Goal: Task Accomplishment & Management: Manage account settings

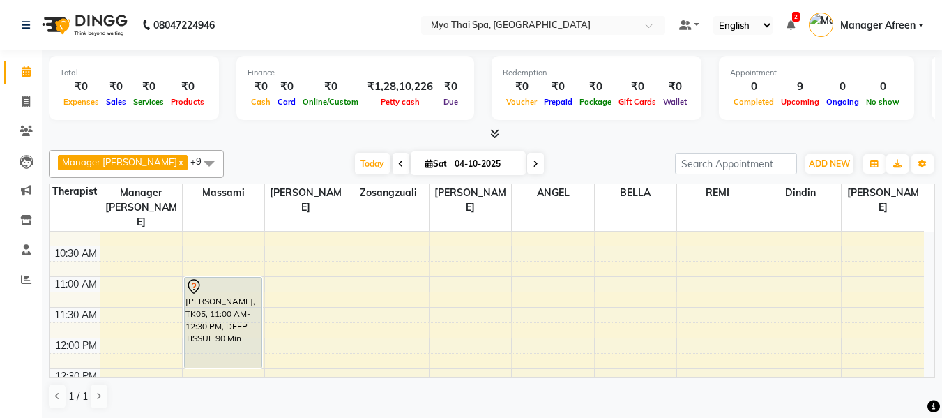
scroll to position [140, 0]
click at [195, 165] on span at bounding box center [209, 163] width 28 height 27
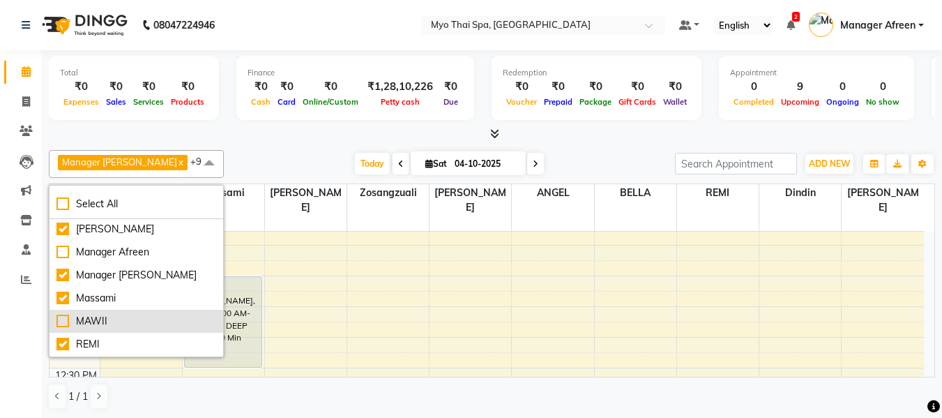
scroll to position [185, 0]
click at [128, 320] on div "SANGTAE" at bounding box center [136, 322] width 160 height 15
checkbox input "true"
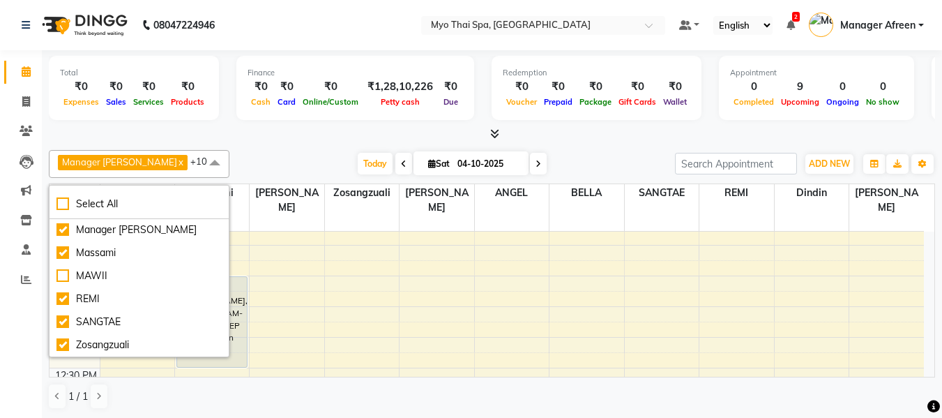
click at [270, 157] on div "Today Sat 04-10-2025" at bounding box center [452, 163] width 432 height 21
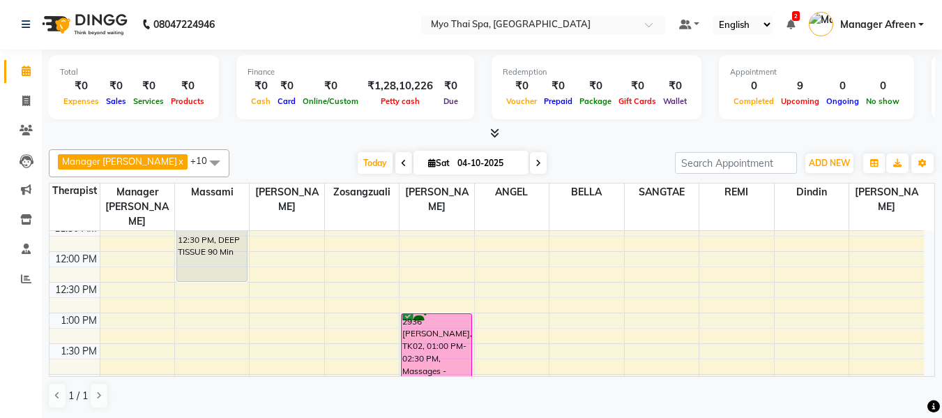
scroll to position [202, 0]
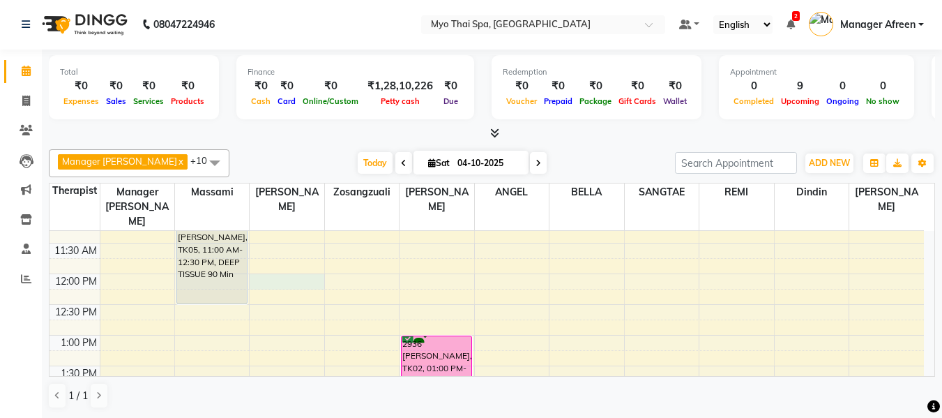
select select "35779"
select select "tentative"
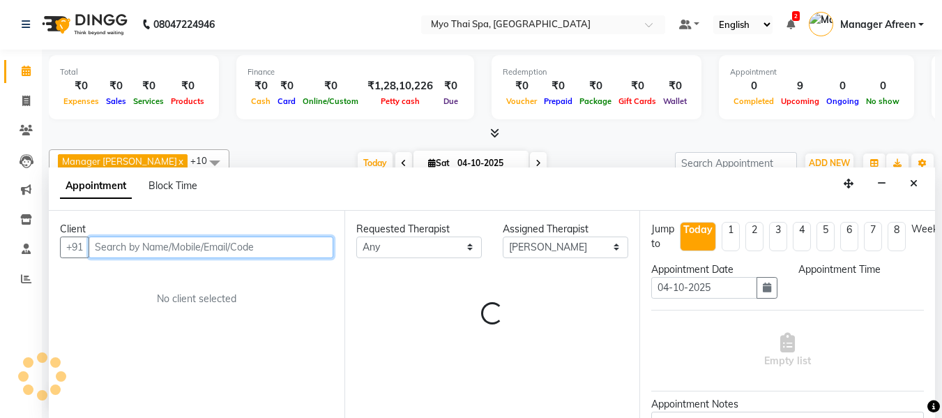
select select "720"
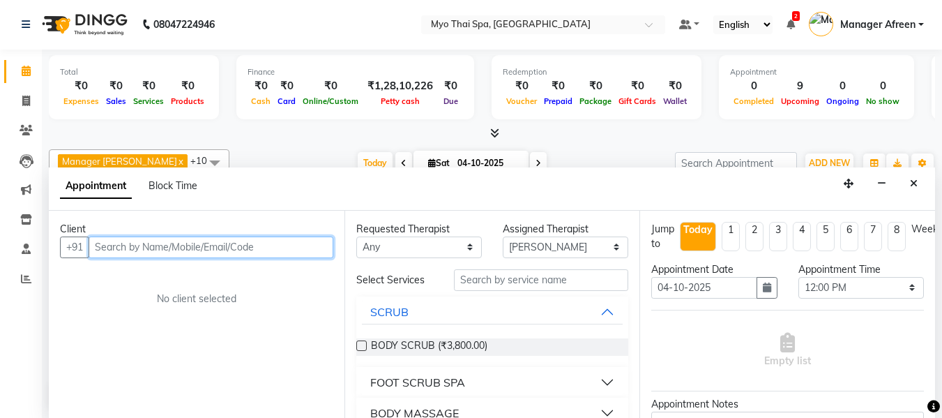
click at [196, 248] on input "text" at bounding box center [211, 247] width 245 height 22
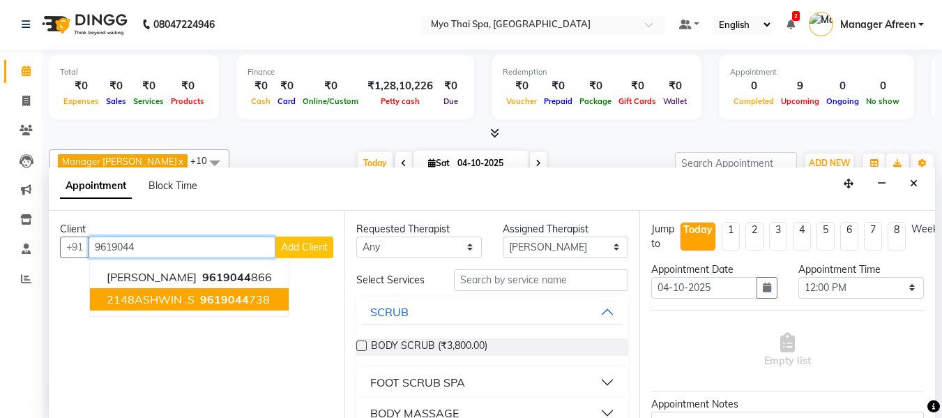
click at [179, 298] on span "2148ASHWIN .S" at bounding box center [151, 299] width 88 height 14
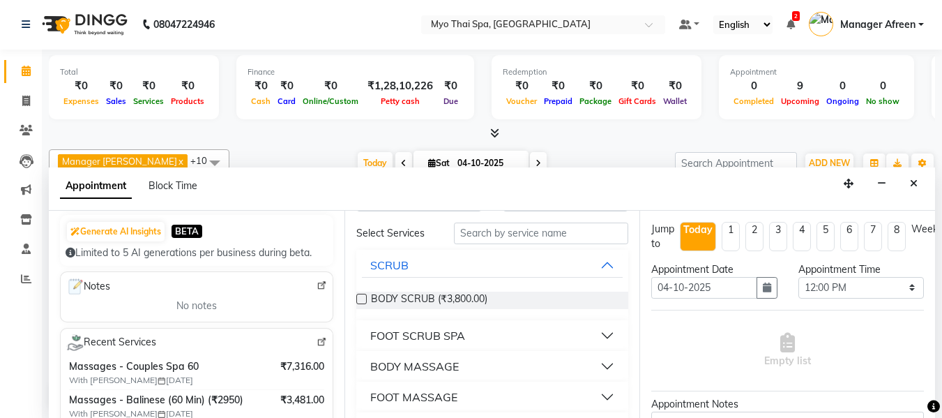
scroll to position [70, 0]
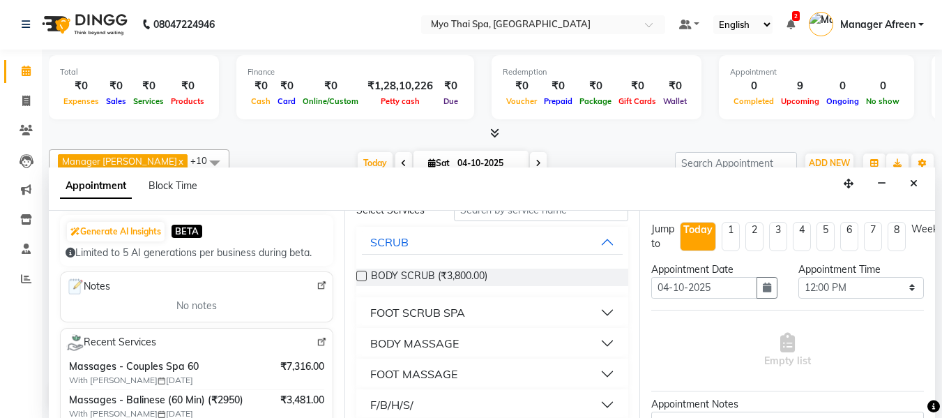
type input "9619044738"
click at [435, 347] on div "BODY MASSAGE" at bounding box center [414, 343] width 89 height 17
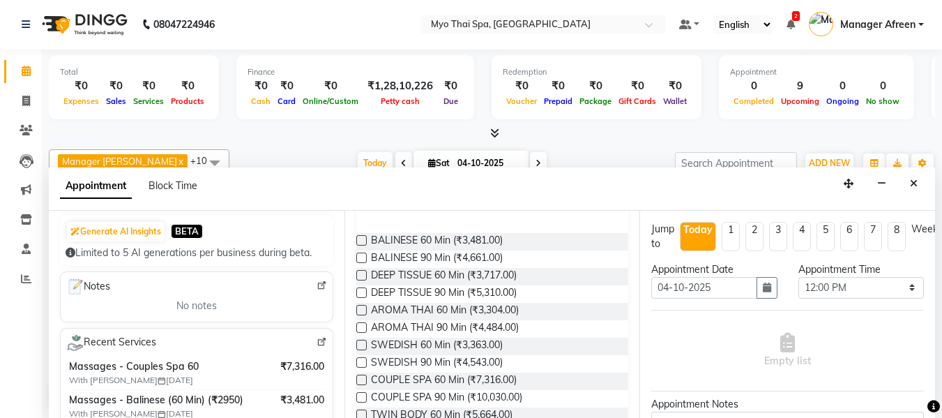
scroll to position [349, 0]
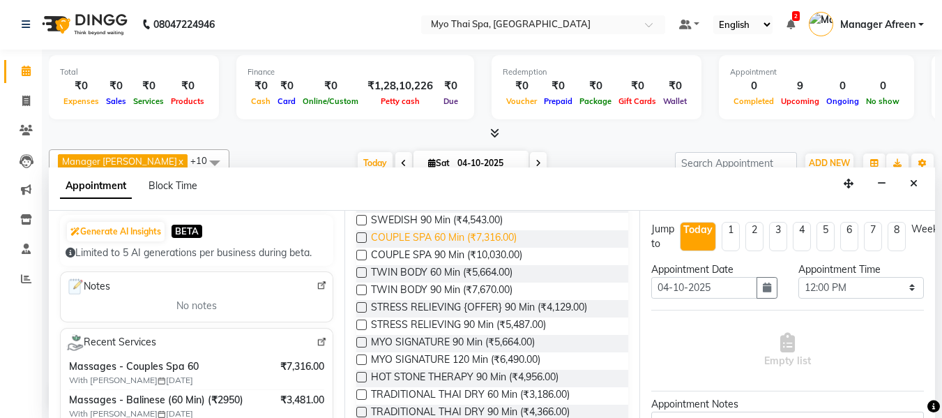
click at [426, 239] on span "COUPLE SPA 60 Min (₹7,316.00)" at bounding box center [444, 238] width 146 height 17
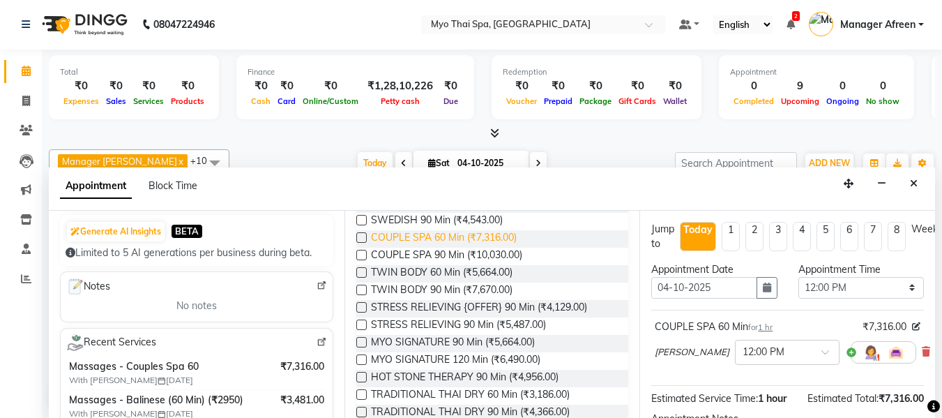
click at [443, 243] on span "COUPLE SPA 60 Min (₹7,316.00)" at bounding box center [444, 238] width 146 height 17
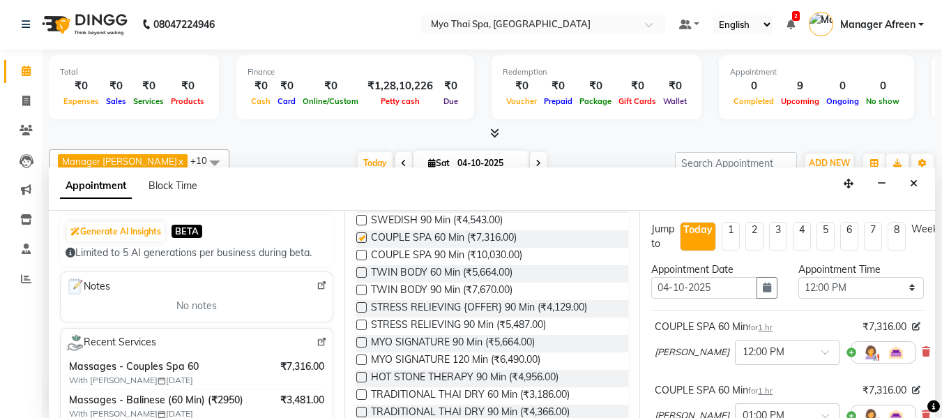
checkbox input "false"
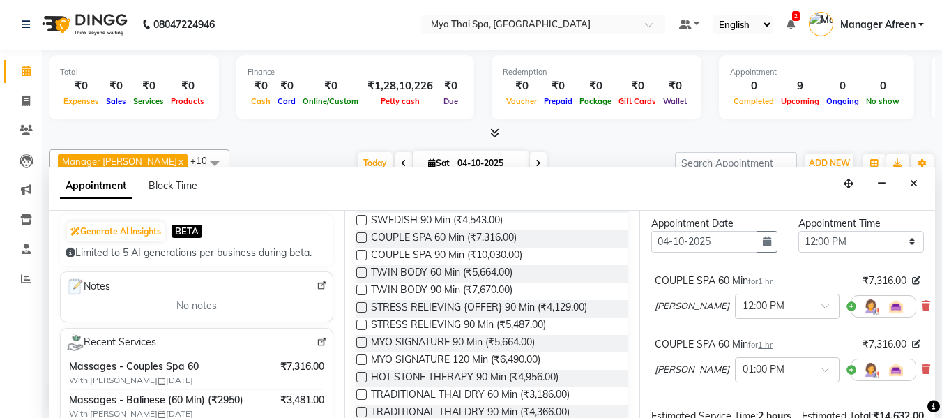
scroll to position [70, 0]
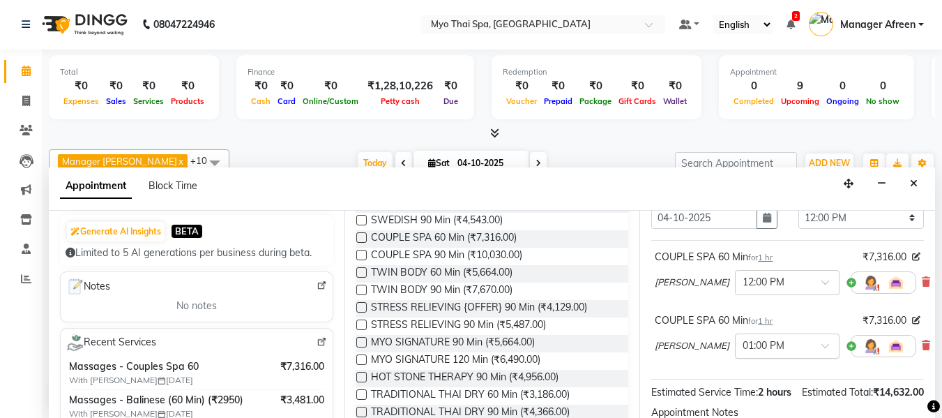
click at [761, 343] on div at bounding box center [787, 345] width 103 height 15
click at [736, 401] on div "12:00 PM" at bounding box center [787, 408] width 103 height 26
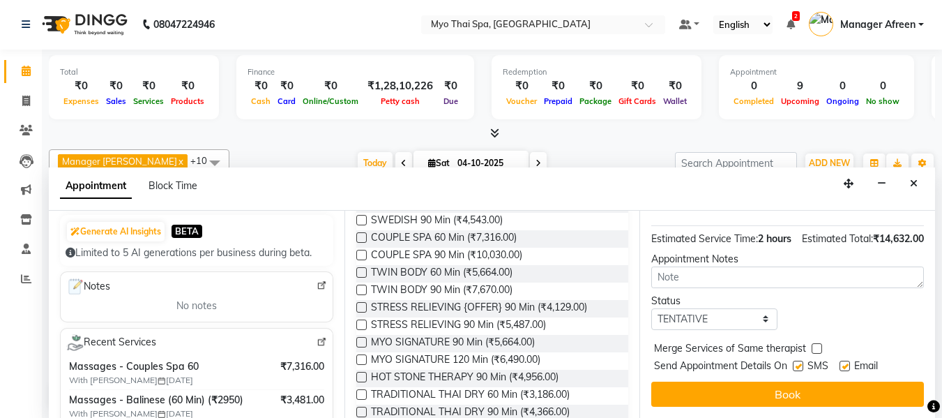
scroll to position [263, 0]
click at [725, 312] on select "Select TENTATIVE CONFIRM CHECK-IN UPCOMING" at bounding box center [714, 319] width 126 height 22
select select "confirm booking"
click at [651, 308] on select "Select TENTATIVE CONFIRM CHECK-IN UPCOMING" at bounding box center [714, 319] width 126 height 22
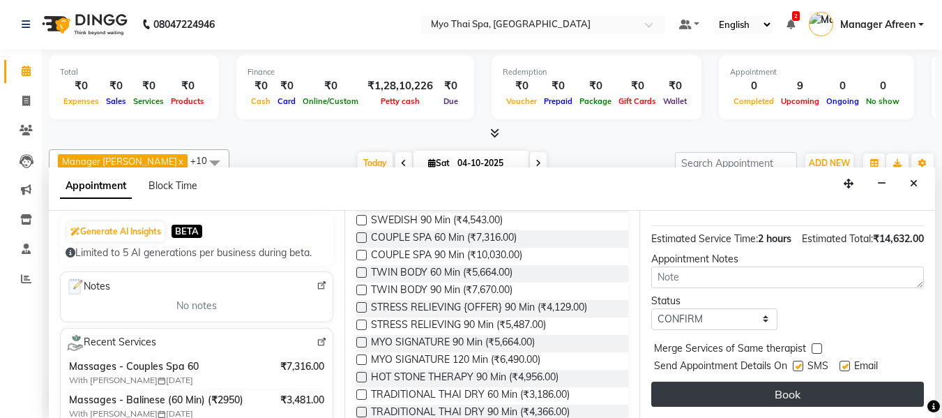
click at [712, 382] on button "Book" at bounding box center [787, 394] width 273 height 25
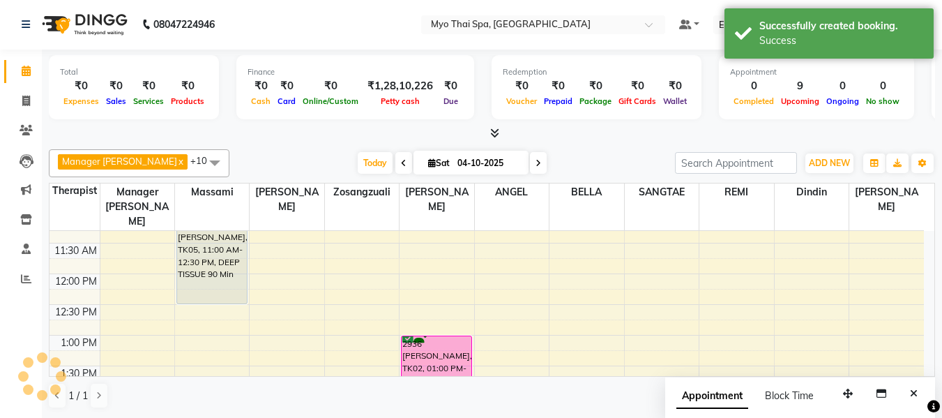
scroll to position [0, 0]
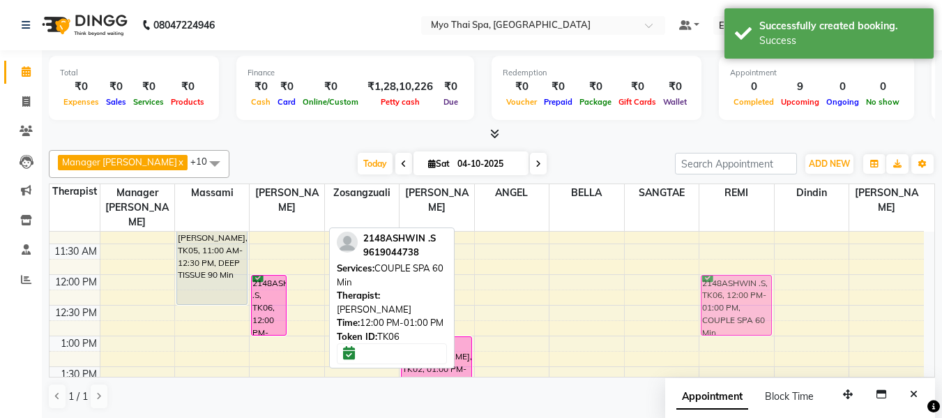
drag, startPoint x: 306, startPoint y: 280, endPoint x: 706, endPoint y: 273, distance: 399.7
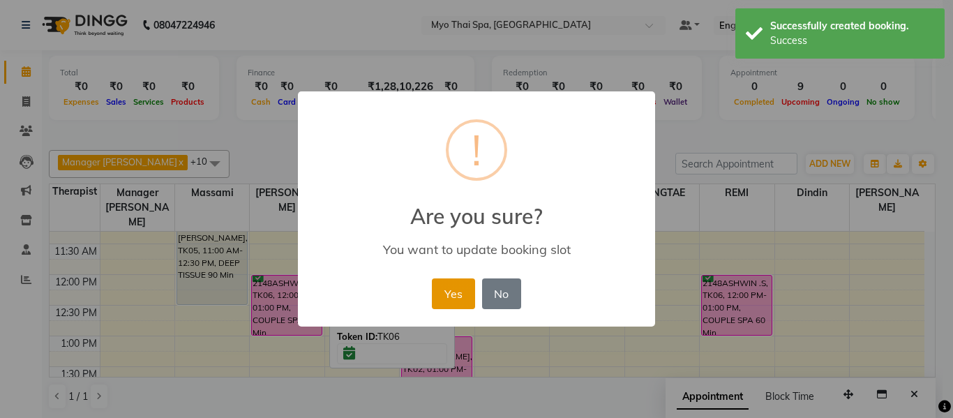
click at [452, 292] on button "Yes" at bounding box center [453, 293] width 43 height 31
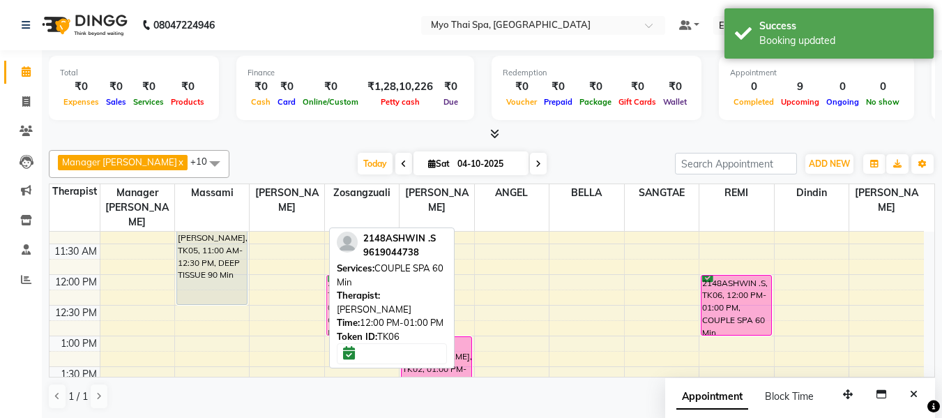
drag, startPoint x: 275, startPoint y: 294, endPoint x: 329, endPoint y: 293, distance: 53.7
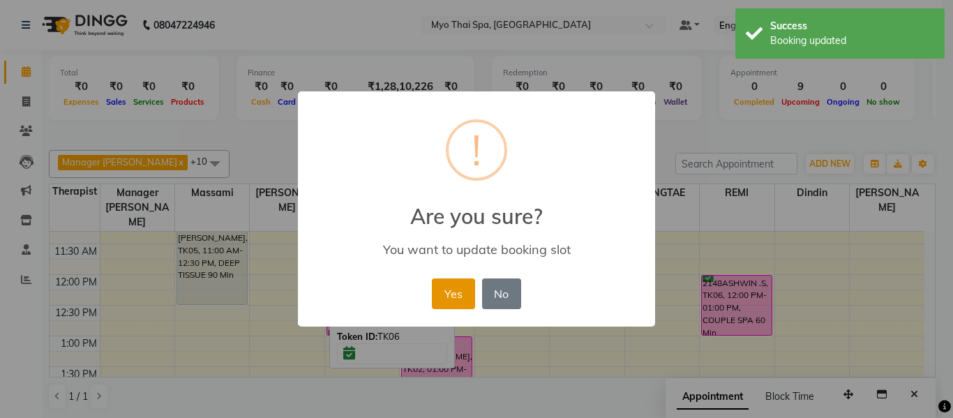
click at [453, 286] on button "Yes" at bounding box center [453, 293] width 43 height 31
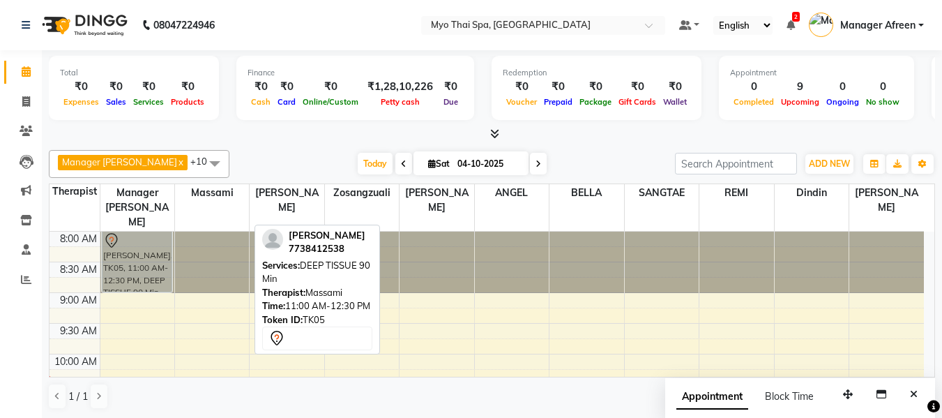
drag, startPoint x: 219, startPoint y: 248, endPoint x: 137, endPoint y: 230, distance: 84.1
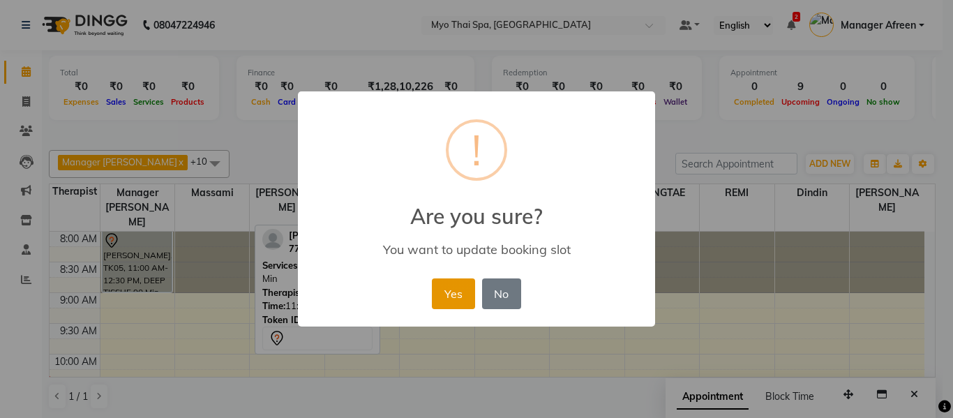
click at [451, 289] on button "Yes" at bounding box center [453, 293] width 43 height 31
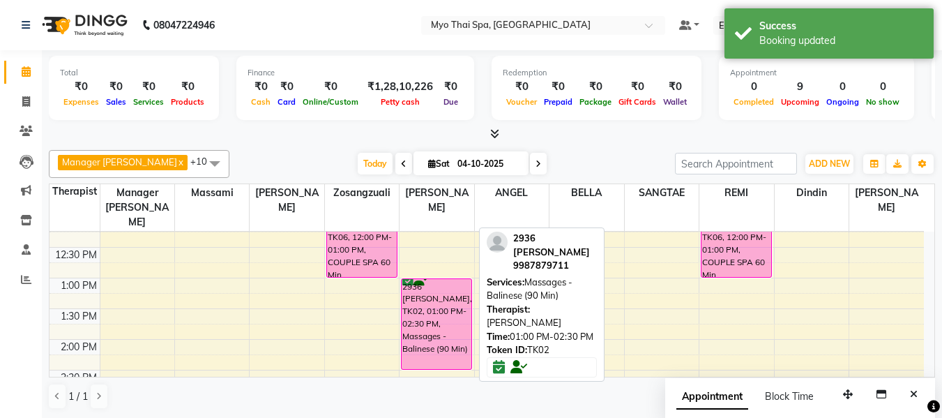
scroll to position [279, 0]
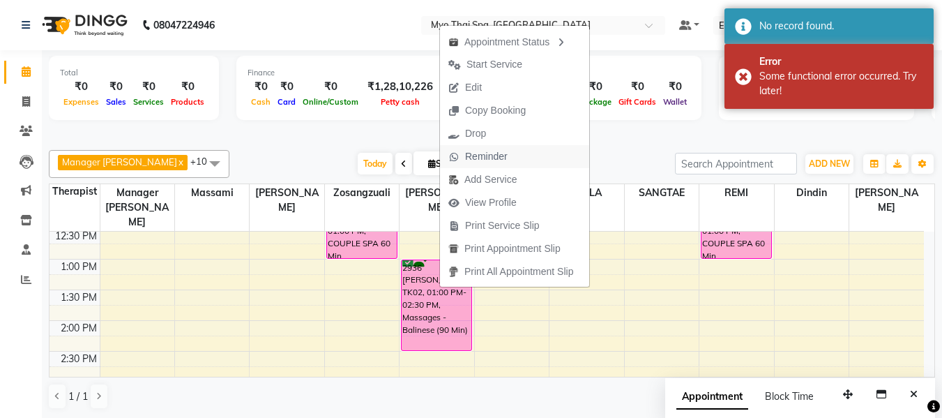
click at [498, 155] on span "Reminder" at bounding box center [486, 156] width 43 height 15
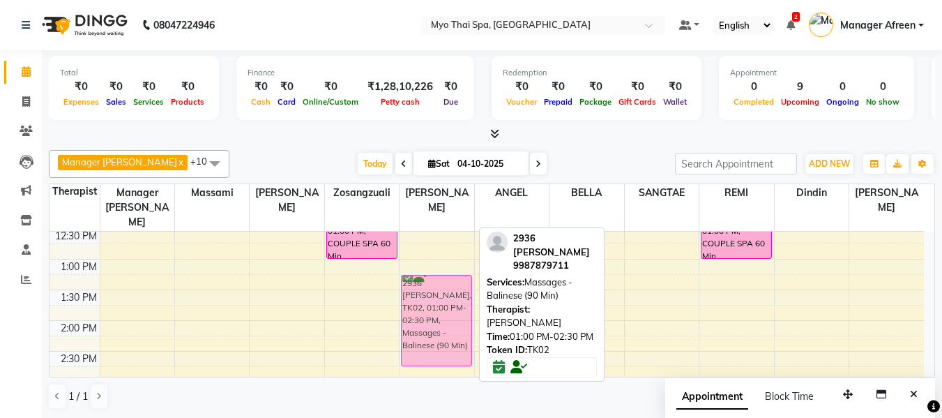
drag, startPoint x: 437, startPoint y: 273, endPoint x: 437, endPoint y: 284, distance: 11.2
click at [437, 284] on div "2936 APOORV, TK02, 01:00 PM-02:30 PM, Massages - Balinese (90 Min) 3064AMIT., H…" at bounding box center [437, 413] width 74 height 920
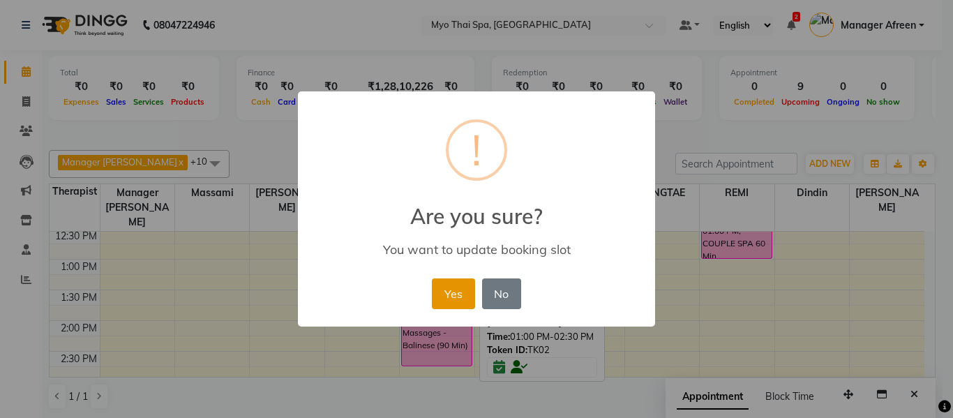
click at [459, 296] on button "Yes" at bounding box center [453, 293] width 43 height 31
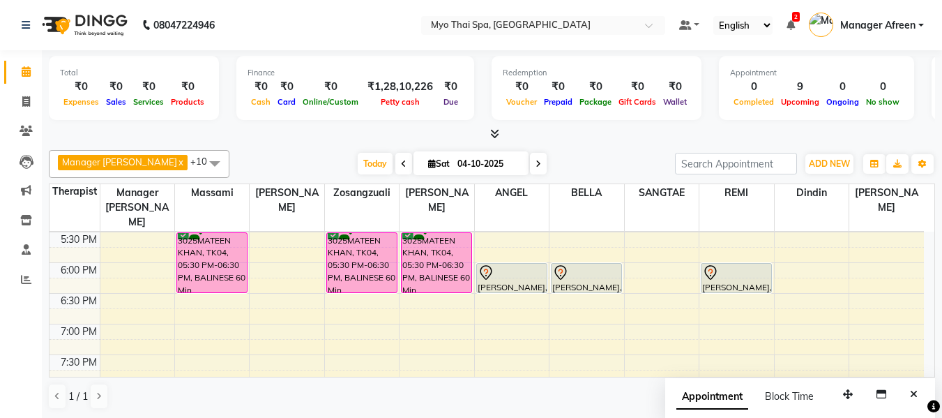
scroll to position [558, 0]
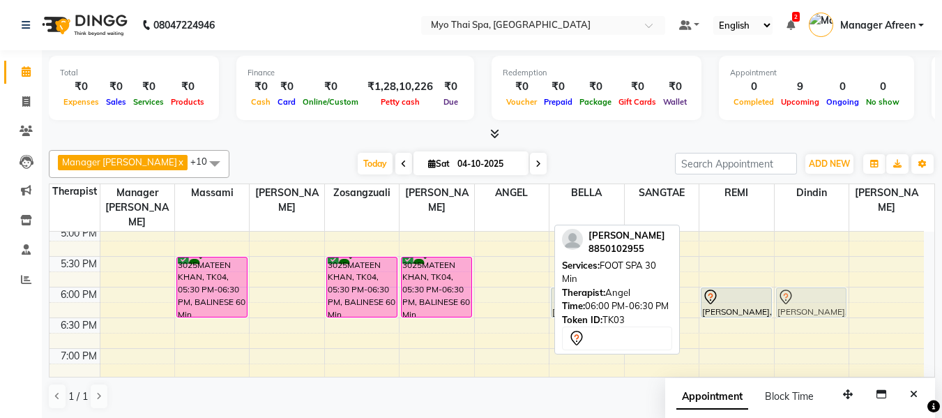
drag, startPoint x: 515, startPoint y: 292, endPoint x: 787, endPoint y: 293, distance: 272.0
click at [787, 293] on tr "SUDIR NAKATI, TK05, 07:30 AM-09:00 AM, DEEP TISSUE 90 Min 3025MATEEN KHAN, TK04…" at bounding box center [487, 134] width 875 height 920
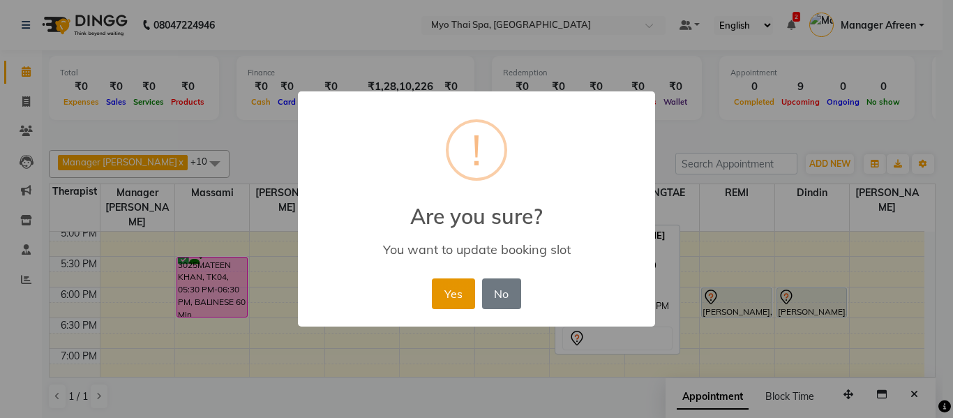
click at [465, 292] on button "Yes" at bounding box center [453, 293] width 43 height 31
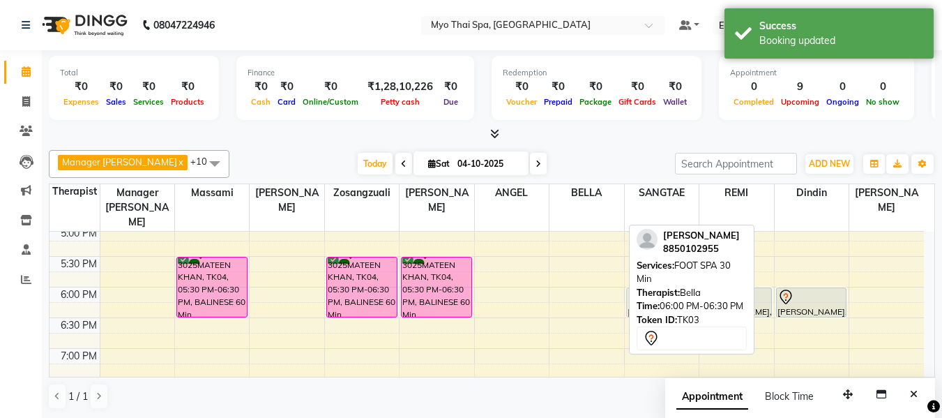
drag, startPoint x: 586, startPoint y: 287, endPoint x: 655, endPoint y: 289, distance: 69.1
click at [655, 289] on div "Manager Churmurin x Dindin x Jane x ANGEL x BELLA x Zosangzuali x Massami x JEN…" at bounding box center [492, 279] width 887 height 271
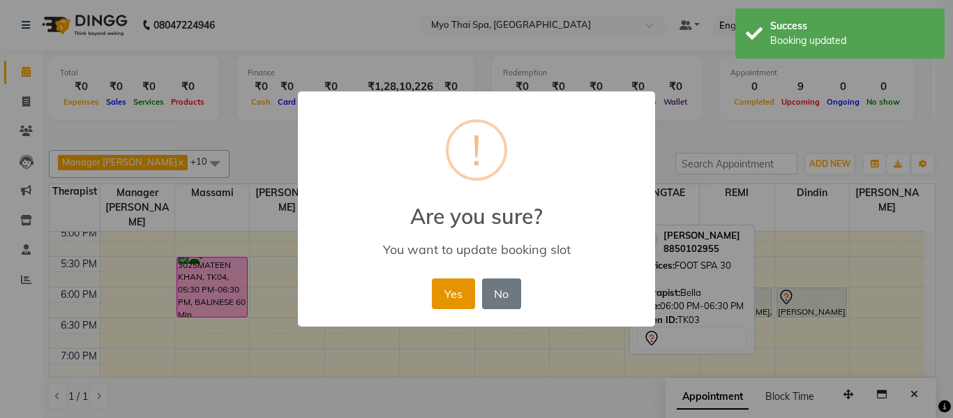
click at [458, 294] on button "Yes" at bounding box center [453, 293] width 43 height 31
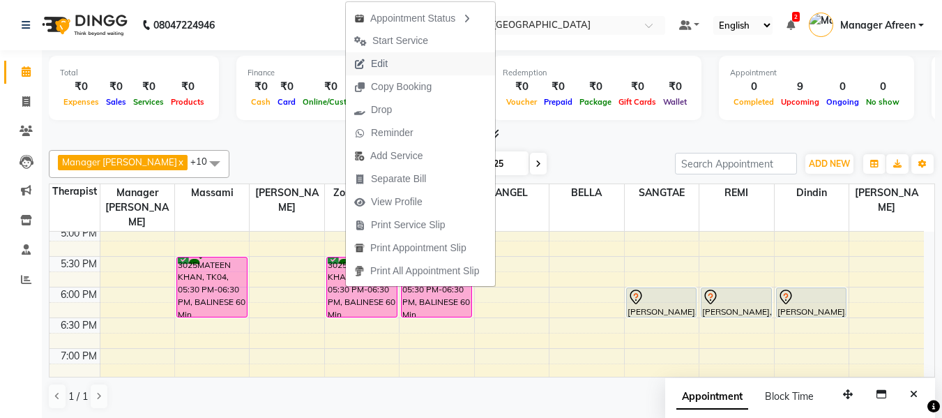
click at [409, 59] on button "Edit" at bounding box center [420, 63] width 149 height 23
select select "tentative"
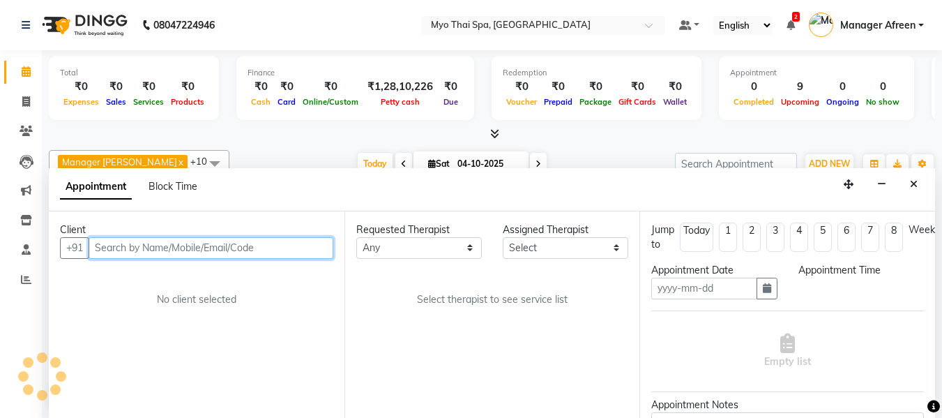
scroll to position [1, 0]
type input "04-10-2025"
select select "62472"
select select "confirm booking"
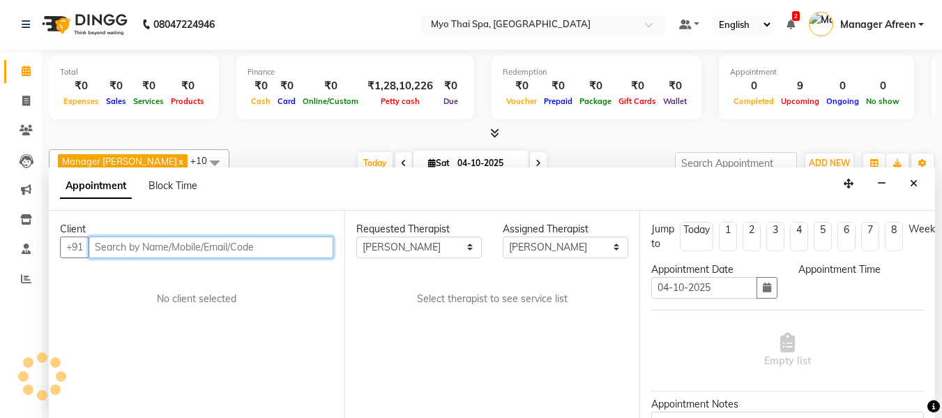
select select "1050"
select select "1605"
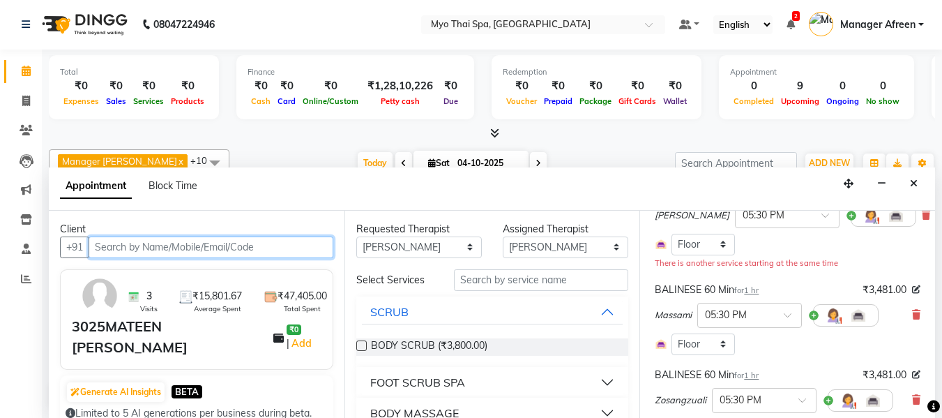
scroll to position [140, 0]
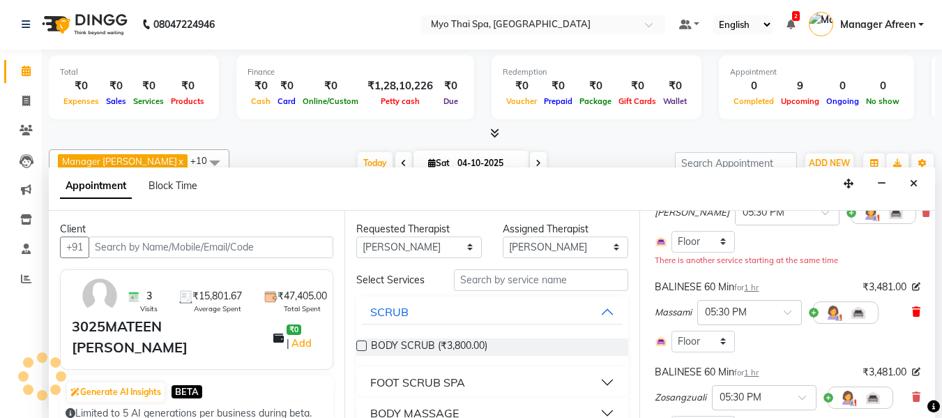
click at [912, 312] on icon at bounding box center [916, 312] width 8 height 10
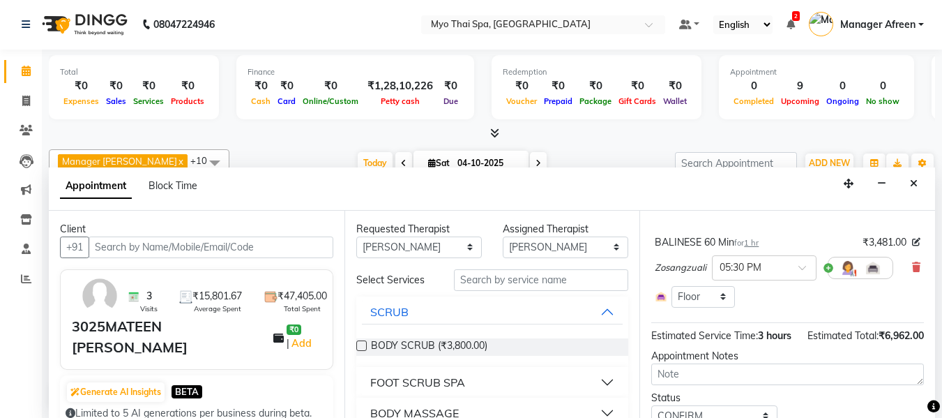
scroll to position [209, 0]
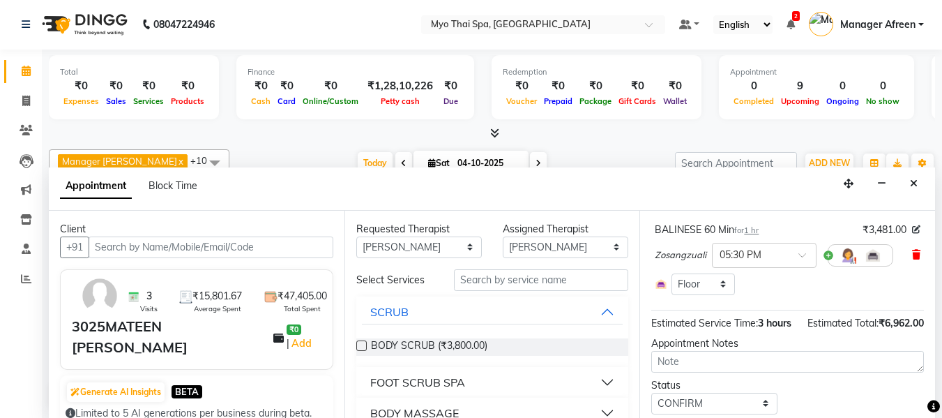
click at [912, 253] on icon at bounding box center [916, 255] width 8 height 10
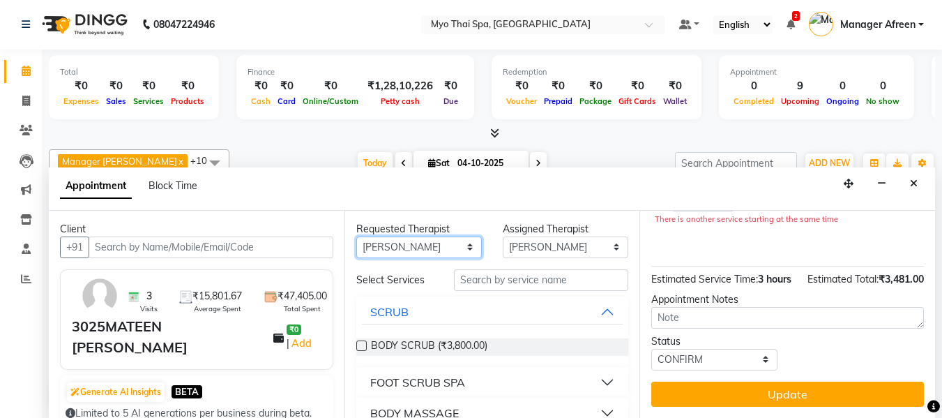
click at [431, 250] on select "Any ANGEL BELLA Dindin Jane JENNY Kristina LORITA Manager Afreen Manager Churmu…" at bounding box center [419, 247] width 126 height 22
select select "null"
click at [356, 236] on select "Any ANGEL BELLA Dindin Jane JENNY Kristina LORITA Manager Afreen Manager Churmu…" at bounding box center [419, 247] width 126 height 22
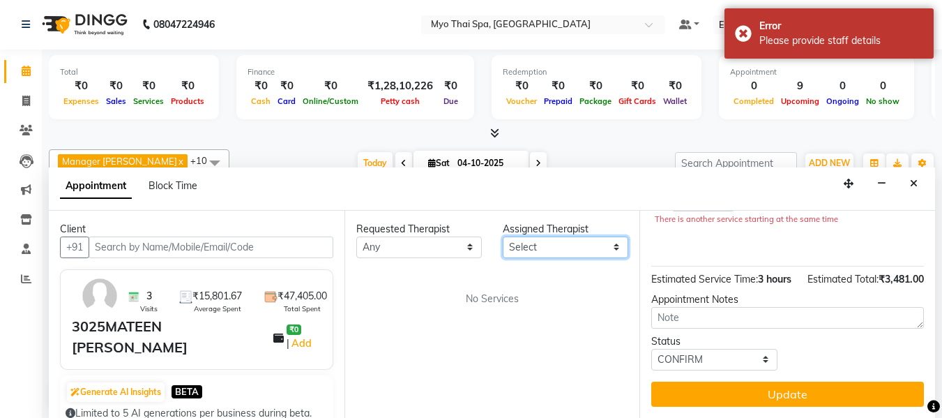
click at [544, 239] on select "Select ANGEL BELLA Dindin Jane JENNY Kristina LORITA Manager Afreen Manager Chu…" at bounding box center [566, 247] width 126 height 22
select select "70774"
click at [503, 236] on select "Select ANGEL BELLA Dindin Jane JENNY Kristina LORITA Manager Afreen Manager Chu…" at bounding box center [566, 247] width 126 height 22
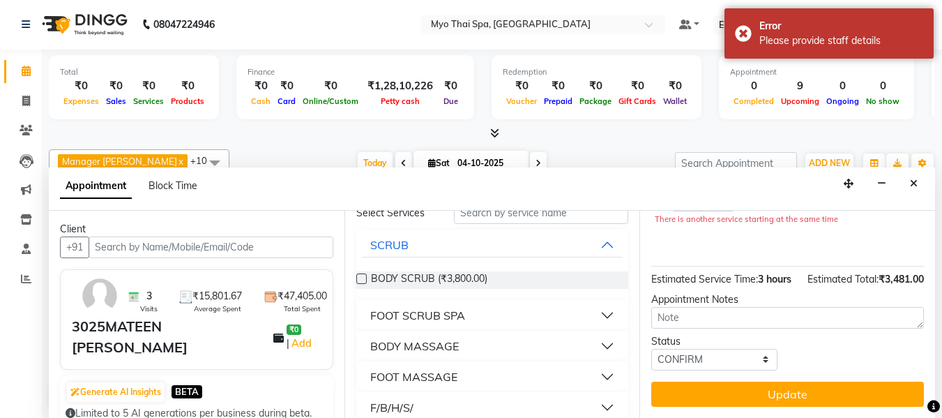
scroll to position [70, 0]
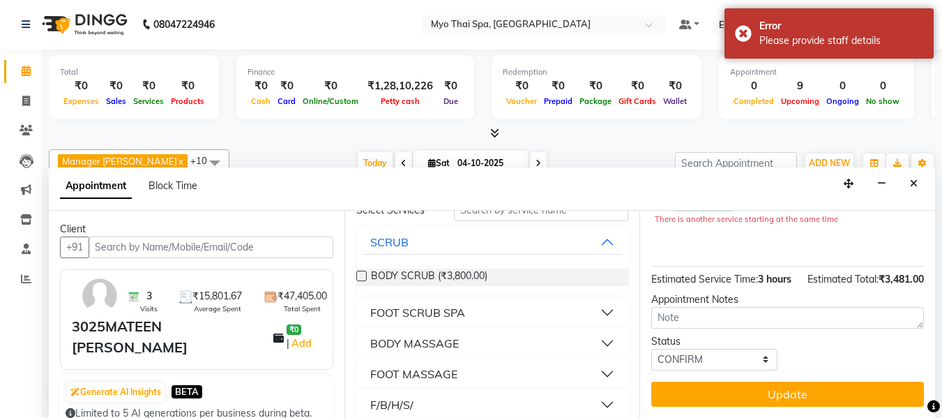
click at [444, 338] on div "BODY MASSAGE" at bounding box center [414, 343] width 89 height 17
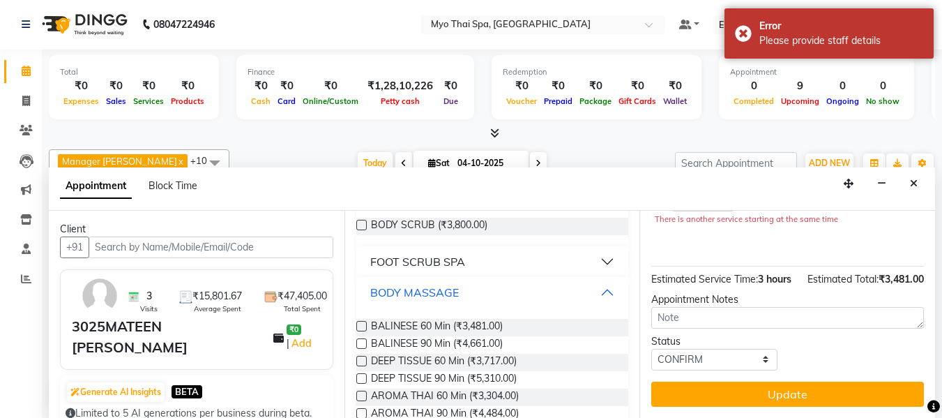
scroll to position [140, 0]
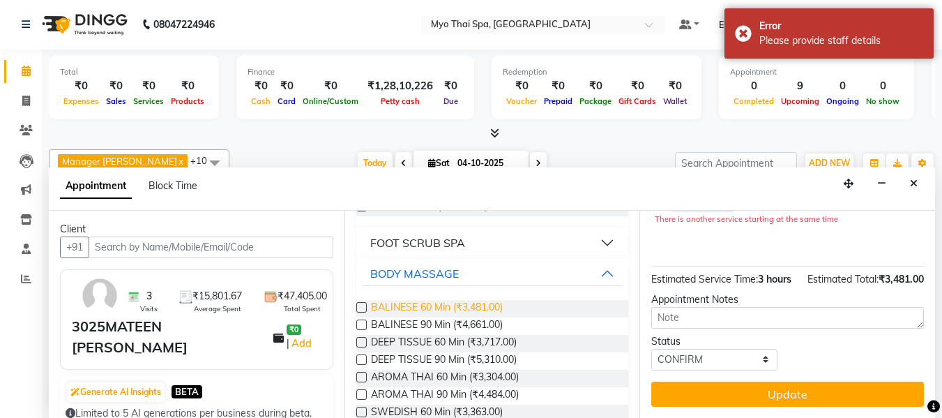
click at [455, 306] on span "BALINESE 60 Min (₹3,481.00)" at bounding box center [437, 308] width 132 height 17
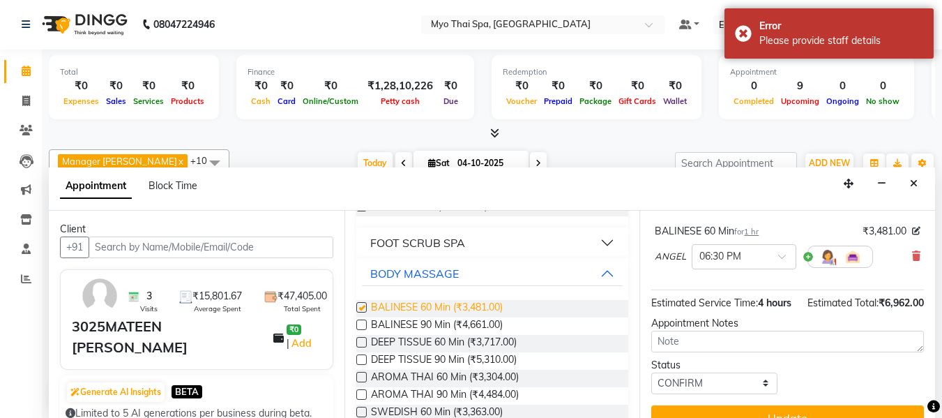
scroll to position [195, 0]
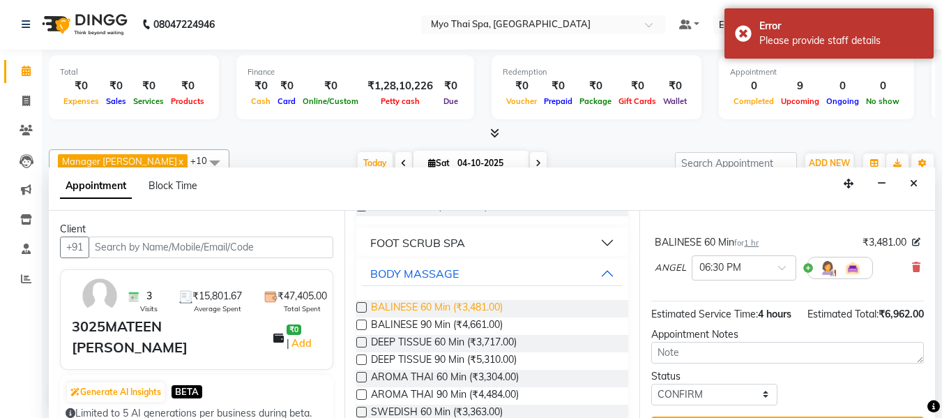
checkbox input "false"
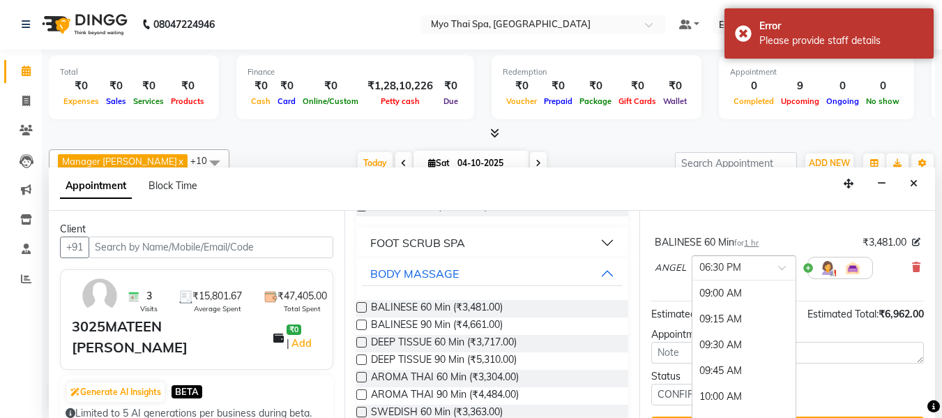
click at [743, 264] on input "text" at bounding box center [730, 266] width 61 height 15
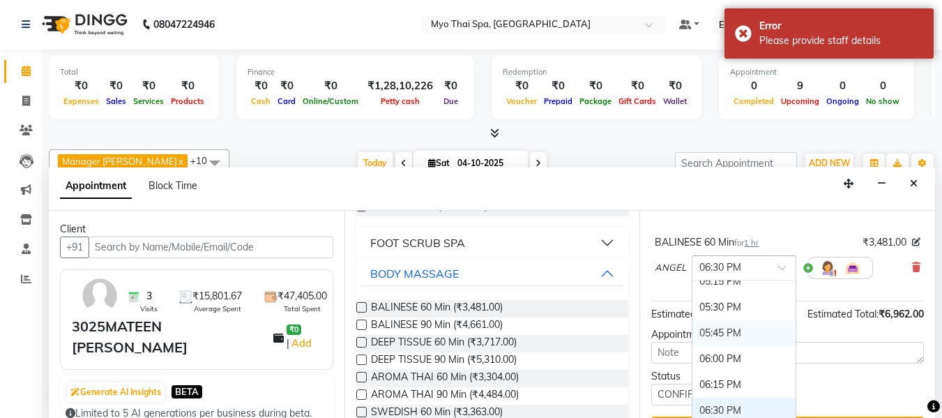
scroll to position [841, 0]
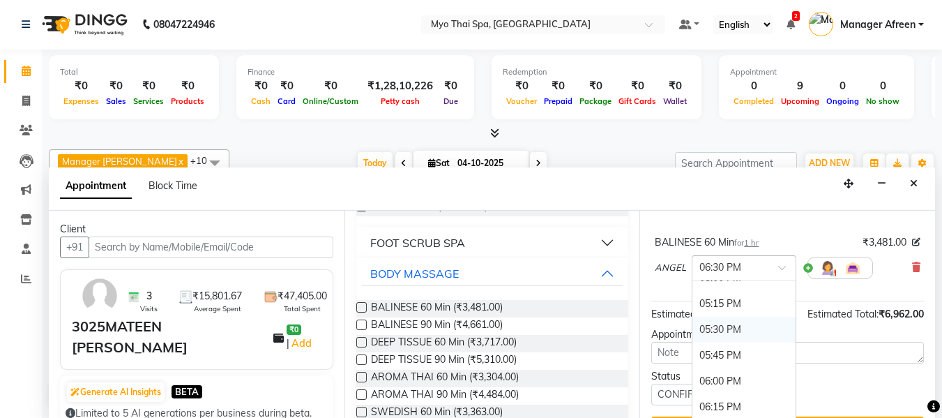
click at [720, 331] on div "05:30 PM" at bounding box center [744, 330] width 103 height 26
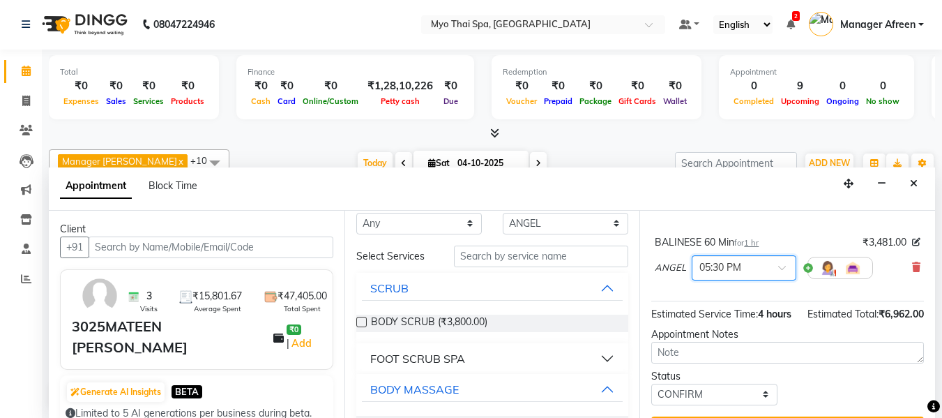
scroll to position [0, 0]
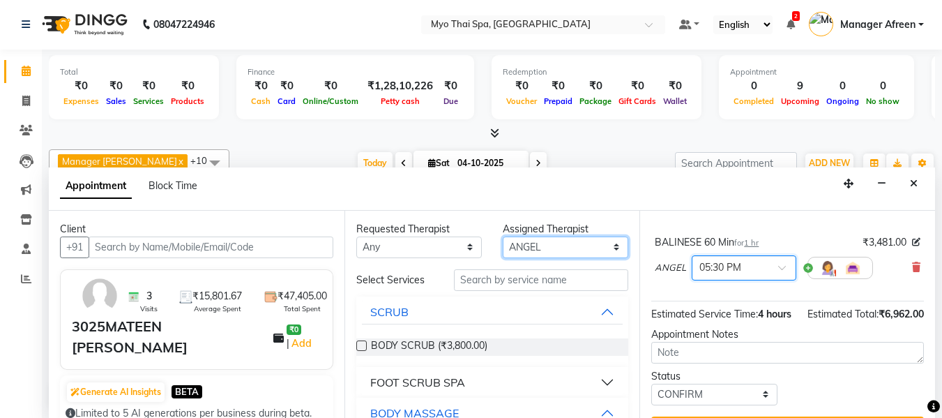
click at [517, 255] on select "Select ANGEL BELLA Dindin Jane JENNY Kristina LORITA Manager Afreen Manager Chu…" at bounding box center [566, 247] width 126 height 22
select select "70775"
click at [503, 236] on select "Select ANGEL BELLA Dindin Jane JENNY Kristina LORITA Manager Afreen Manager Chu…" at bounding box center [566, 247] width 126 height 22
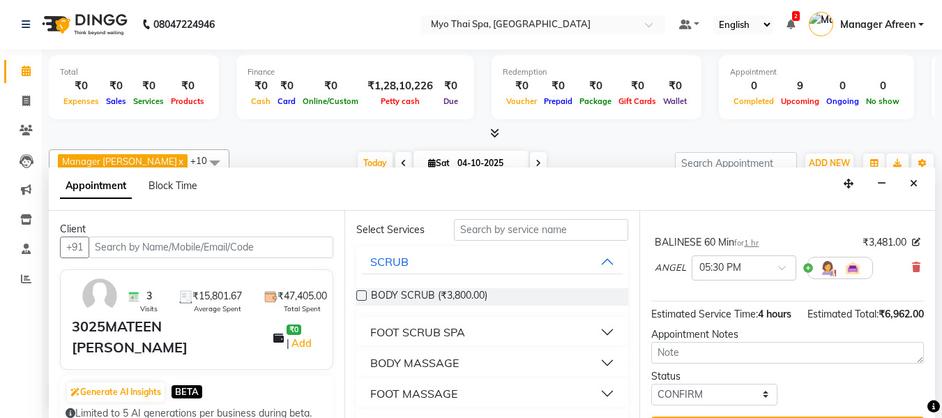
scroll to position [70, 0]
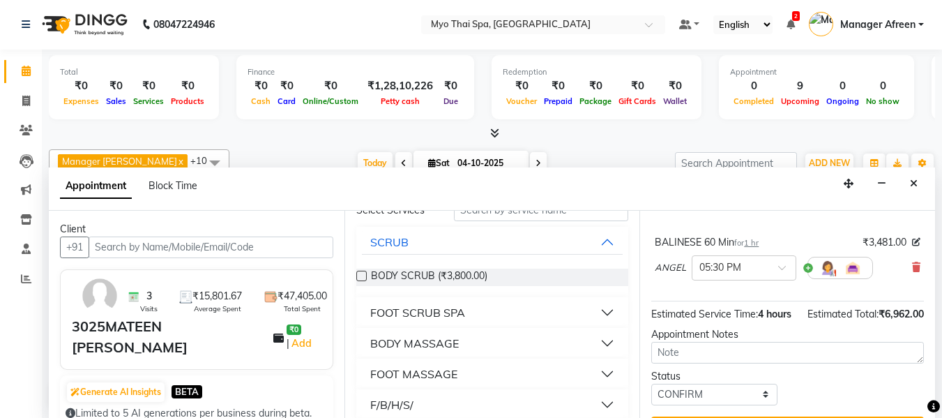
click at [454, 348] on div "BODY MASSAGE" at bounding box center [414, 343] width 89 height 17
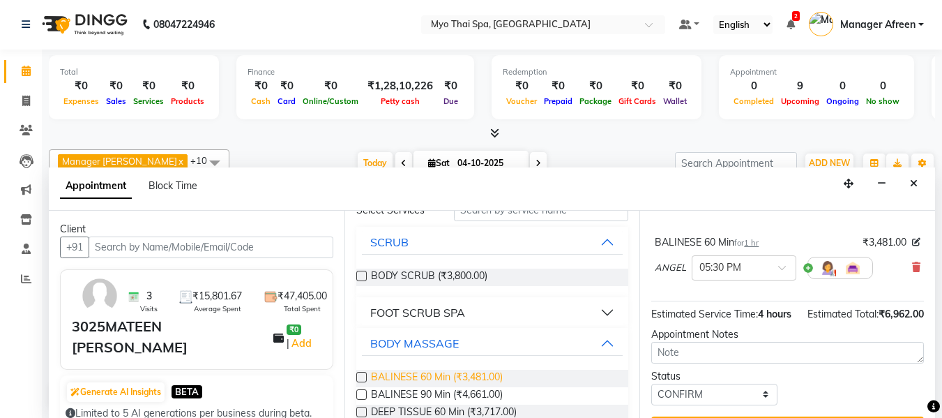
click at [458, 373] on span "BALINESE 60 Min (₹3,481.00)" at bounding box center [437, 378] width 132 height 17
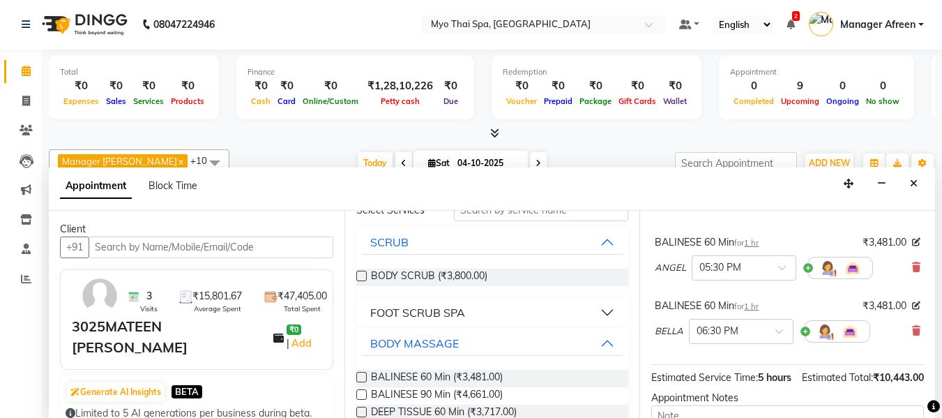
checkbox input "false"
click at [758, 337] on div at bounding box center [741, 330] width 103 height 15
click at [721, 391] on div "05:30 PM" at bounding box center [741, 393] width 103 height 26
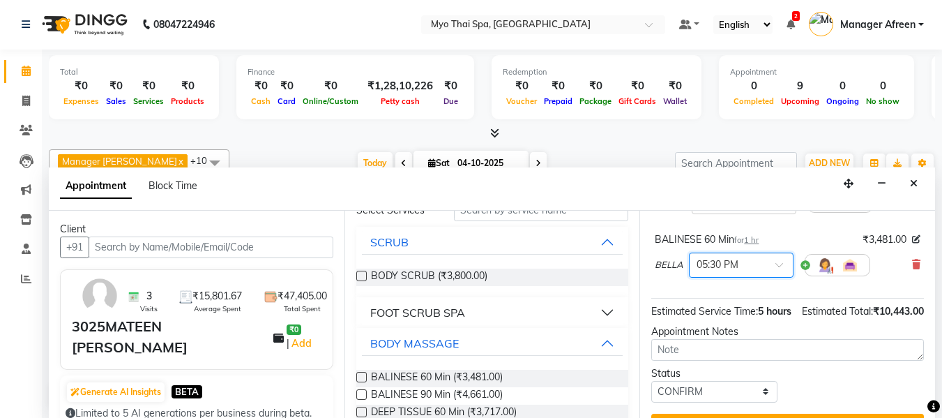
scroll to position [333, 0]
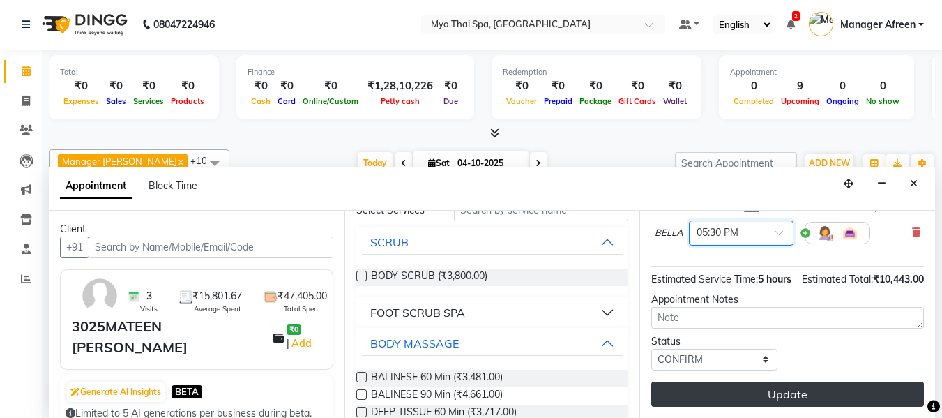
click at [734, 382] on button "Update" at bounding box center [787, 394] width 273 height 25
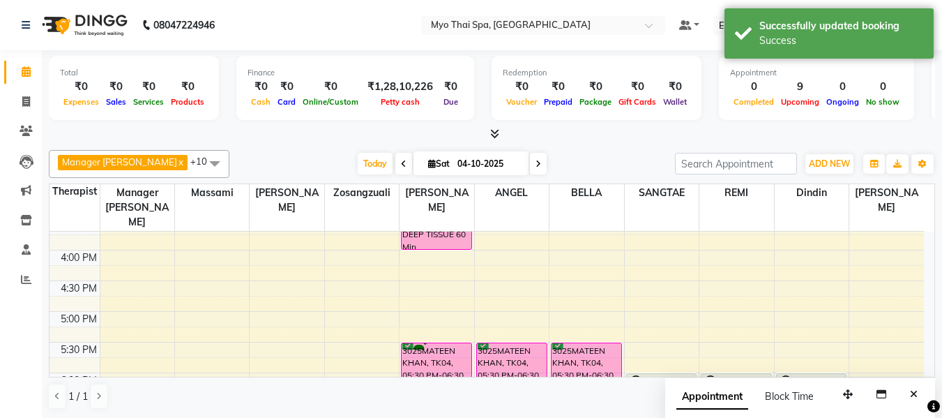
scroll to position [542, 0]
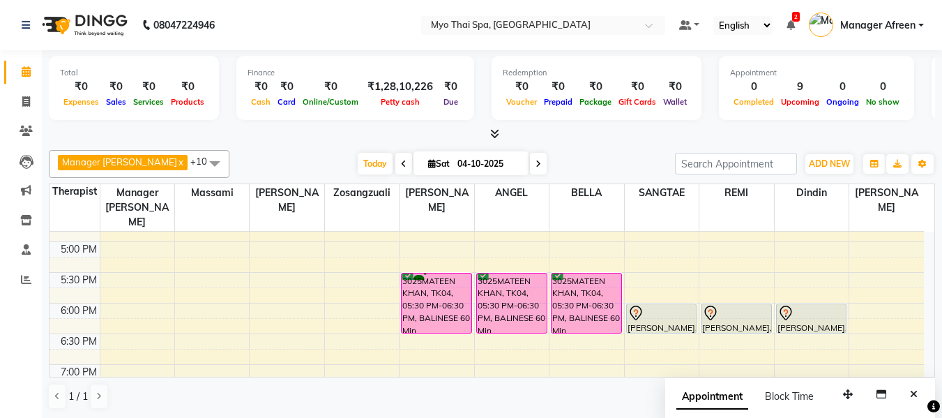
click at [401, 165] on icon at bounding box center [404, 164] width 6 height 8
type input "03-10-2025"
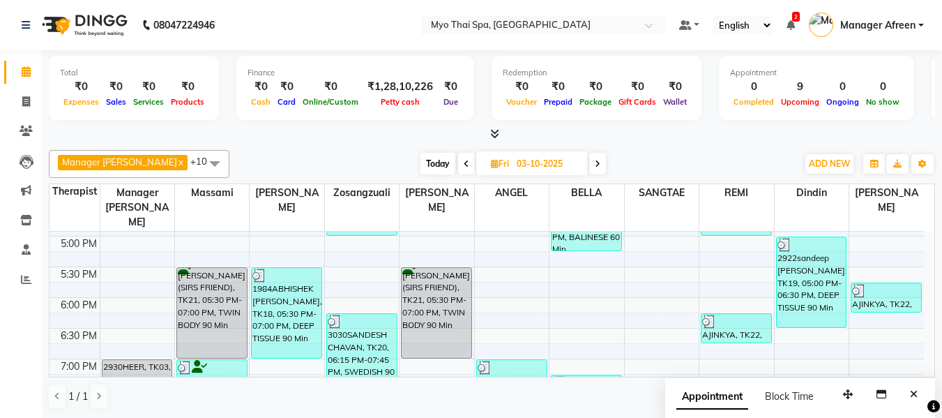
scroll to position [612, 0]
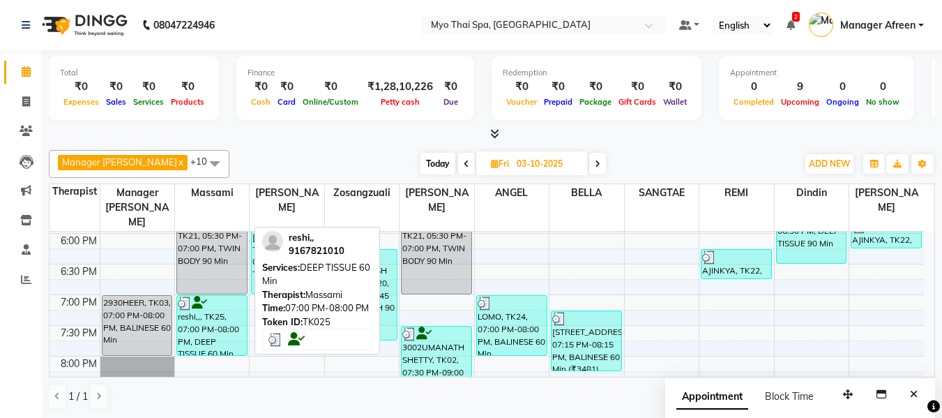
click at [197, 326] on div "reshi,,, TK25, 07:00 PM-08:00 PM, DEEP TISSUE 60 Min" at bounding box center [212, 325] width 70 height 59
click at [213, 324] on div "reshi,,, TK25, 07:00 PM-08:00 PM, DEEP TISSUE 60 Min" at bounding box center [212, 325] width 70 height 59
select select "3"
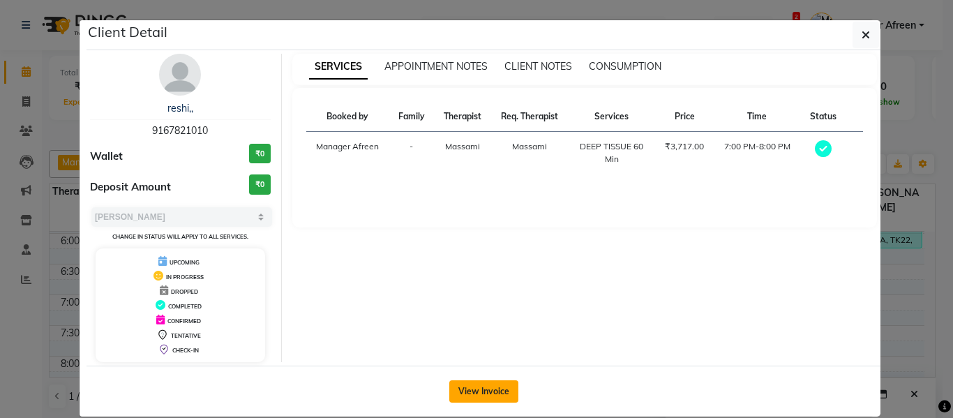
click at [462, 382] on button "View Invoice" at bounding box center [483, 391] width 69 height 22
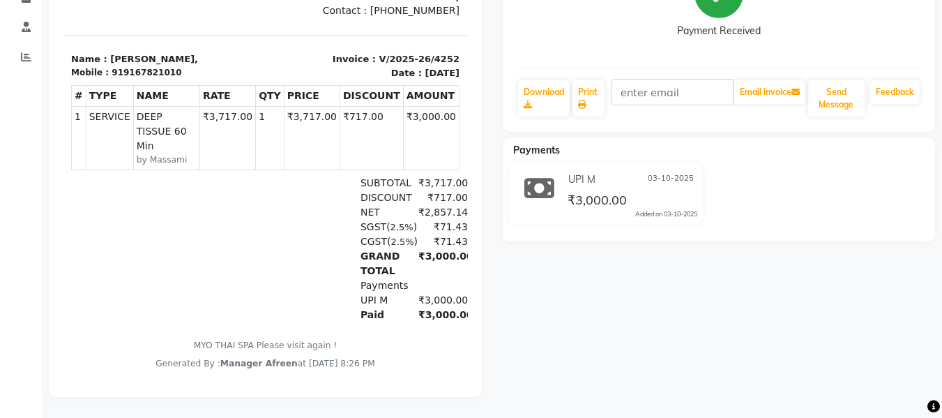
scroll to position [24, 0]
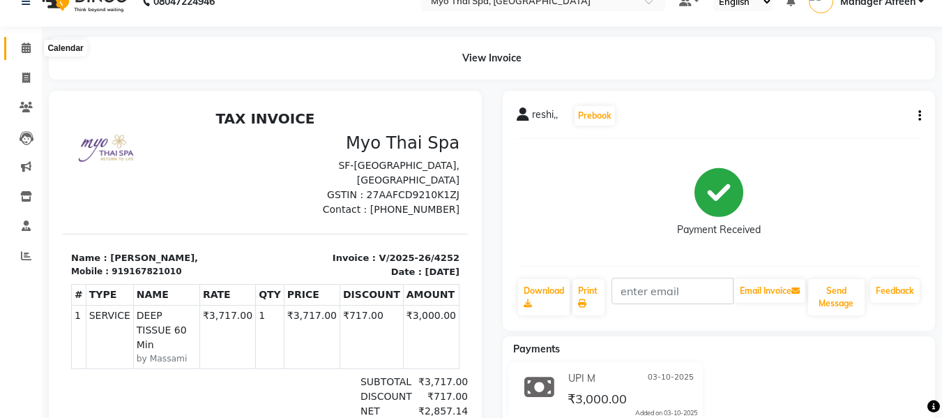
click at [20, 50] on span at bounding box center [26, 48] width 24 height 16
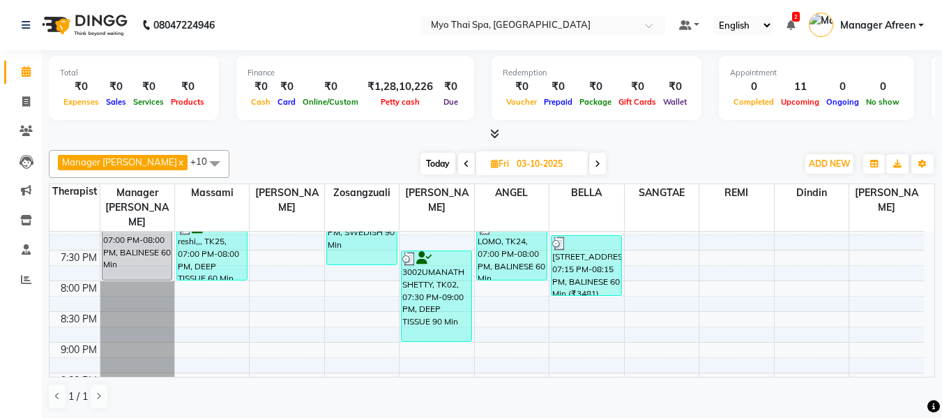
scroll to position [698, 0]
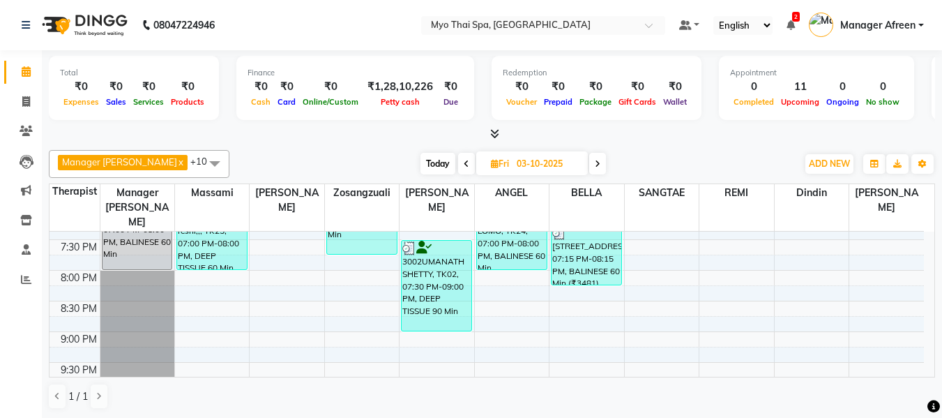
click at [428, 165] on span "Today" at bounding box center [438, 164] width 35 height 22
type input "04-10-2025"
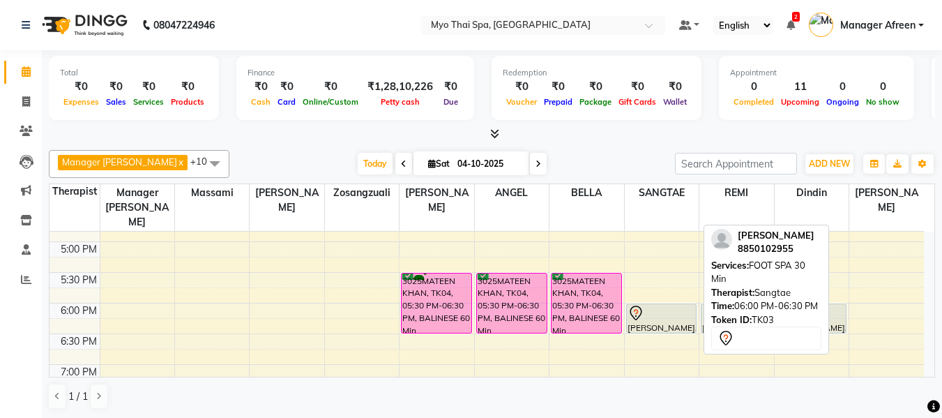
scroll to position [612, 0]
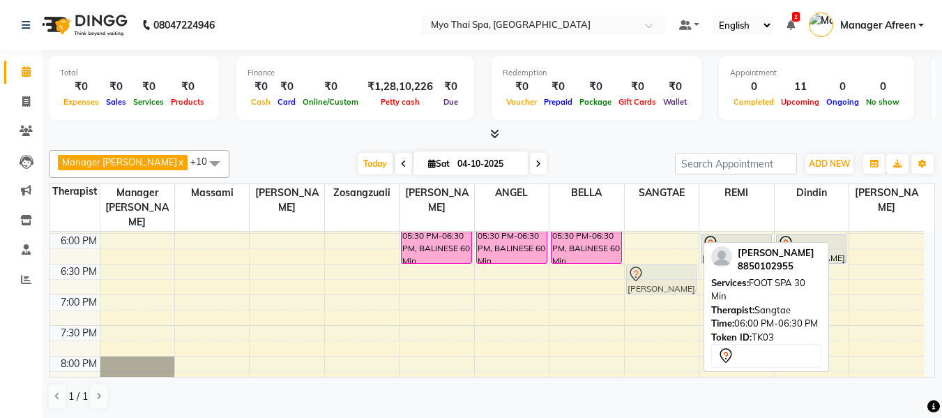
drag, startPoint x: 656, startPoint y: 234, endPoint x: 654, endPoint y: 263, distance: 28.6
click at [654, 263] on div "OMKAR, TK03, 06:00 PM-06:30 PM, FOOT SPA 30 Min OMKAR, TK03, 06:00 PM-06:30 PM,…" at bounding box center [662, 80] width 74 height 920
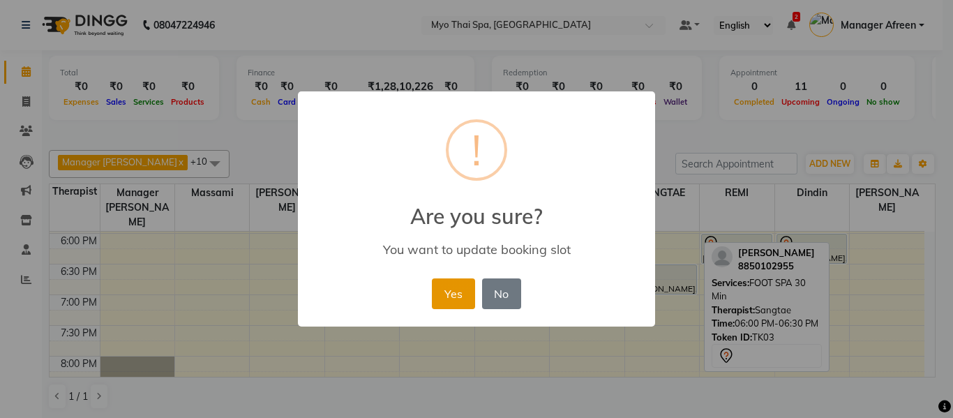
click at [448, 287] on button "Yes" at bounding box center [453, 293] width 43 height 31
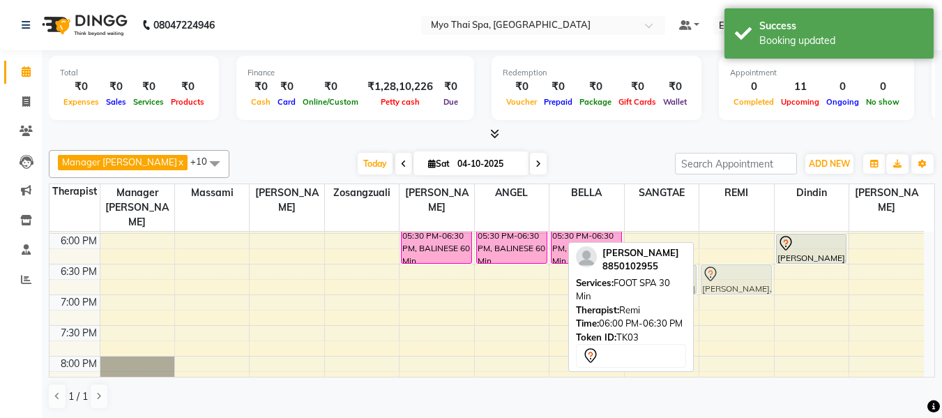
drag, startPoint x: 728, startPoint y: 234, endPoint x: 730, endPoint y: 257, distance: 23.8
click at [730, 257] on div "2148ASHWIN .S, TK06, 12:00 PM-01:00 PM, COUPLE SPA 60 Min OMKAR, TK03, 06:00 PM…" at bounding box center [737, 80] width 74 height 920
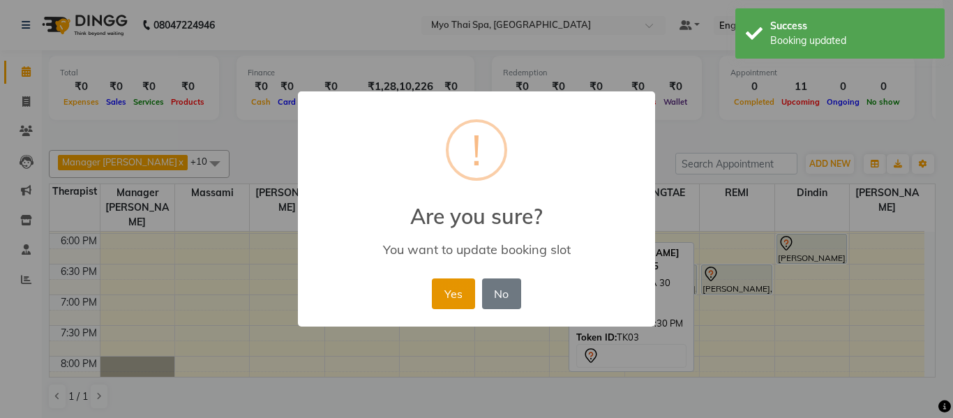
click at [453, 287] on button "Yes" at bounding box center [453, 293] width 43 height 31
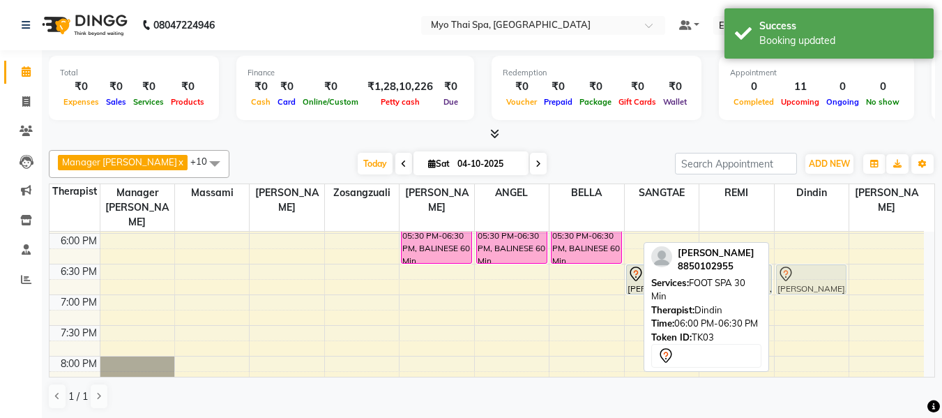
drag, startPoint x: 798, startPoint y: 237, endPoint x: 798, endPoint y: 261, distance: 23.7
click at [798, 261] on div "OMKAR, TK03, 06:00 PM-06:30 PM, FOOT SPA 30 Min OMKAR, TK03, 06:00 PM-06:30 PM,…" at bounding box center [812, 80] width 74 height 920
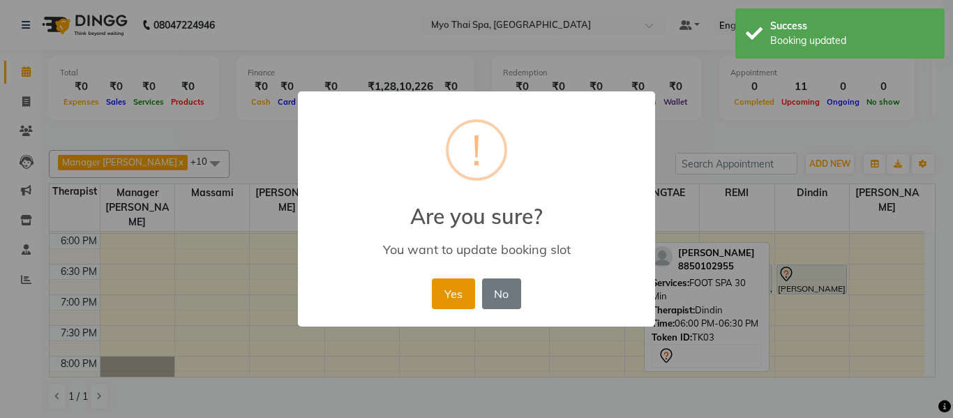
click at [451, 285] on button "Yes" at bounding box center [453, 293] width 43 height 31
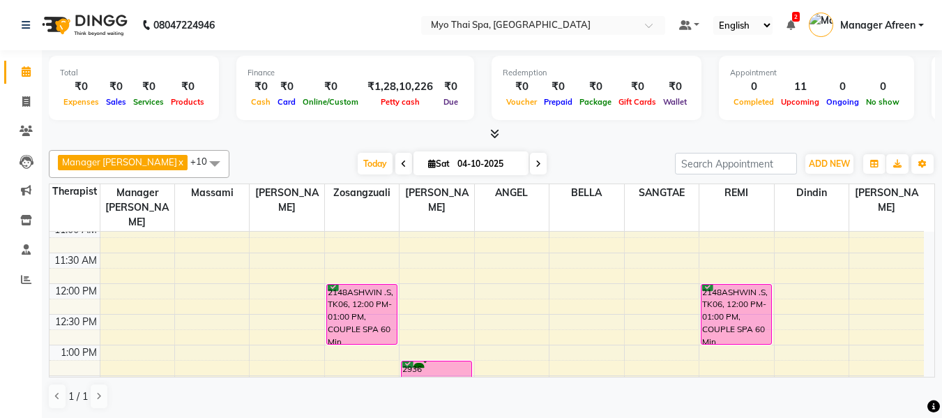
scroll to position [123, 0]
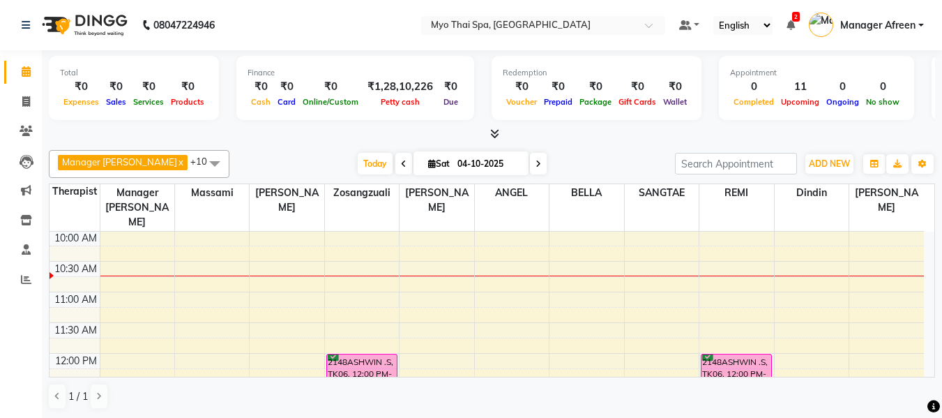
select select "30616"
select select "tentative"
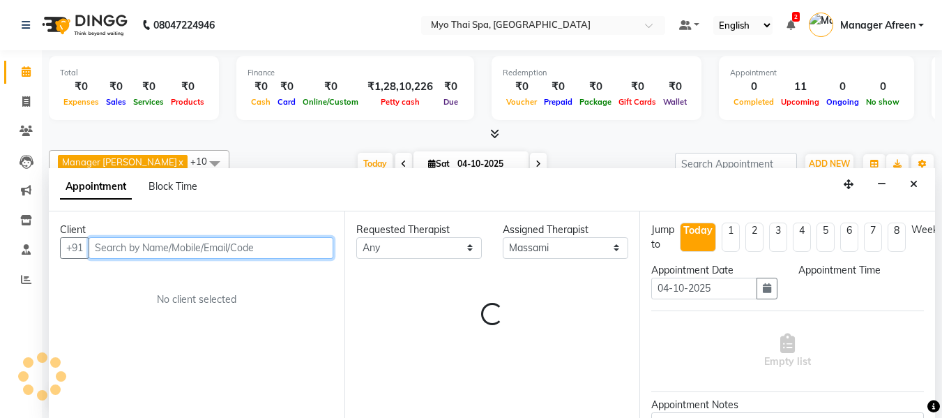
scroll to position [1, 0]
select select "690"
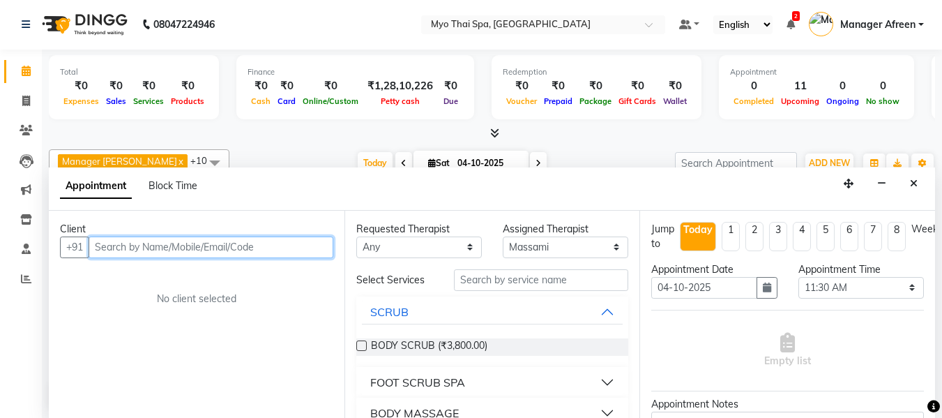
click at [190, 245] on input "text" at bounding box center [211, 247] width 245 height 22
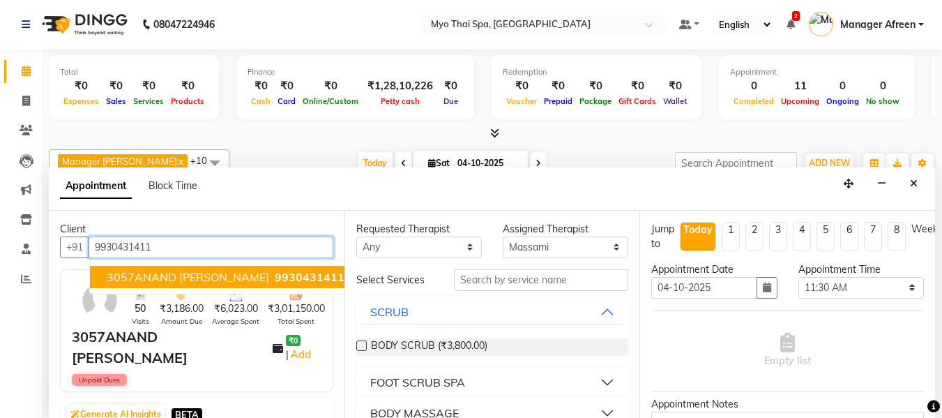
click at [168, 275] on span "3057ANAND BAHETI" at bounding box center [188, 277] width 163 height 14
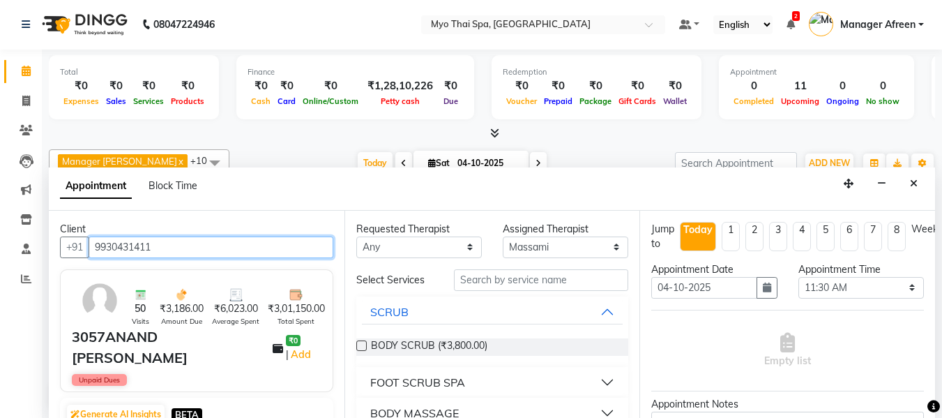
type input "9930431411"
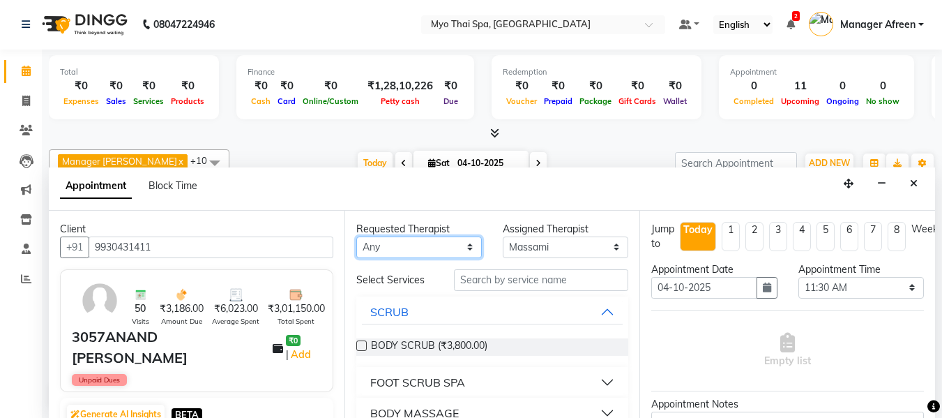
click at [388, 250] on select "Any ANGEL BELLA Dindin Jane JENNY Kristina LORITA Manager Afreen Manager Churmu…" at bounding box center [419, 247] width 126 height 22
select select "30616"
click at [356, 236] on select "Any ANGEL BELLA Dindin Jane JENNY Kristina LORITA Manager Afreen Manager Churmu…" at bounding box center [419, 247] width 126 height 22
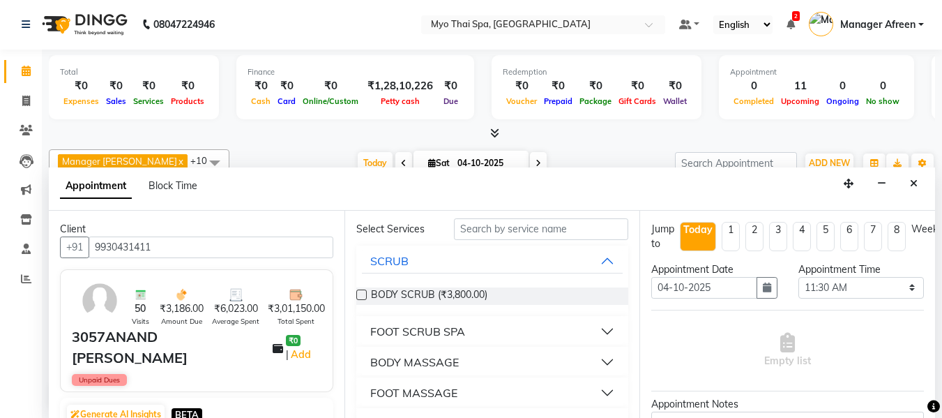
scroll to position [70, 0]
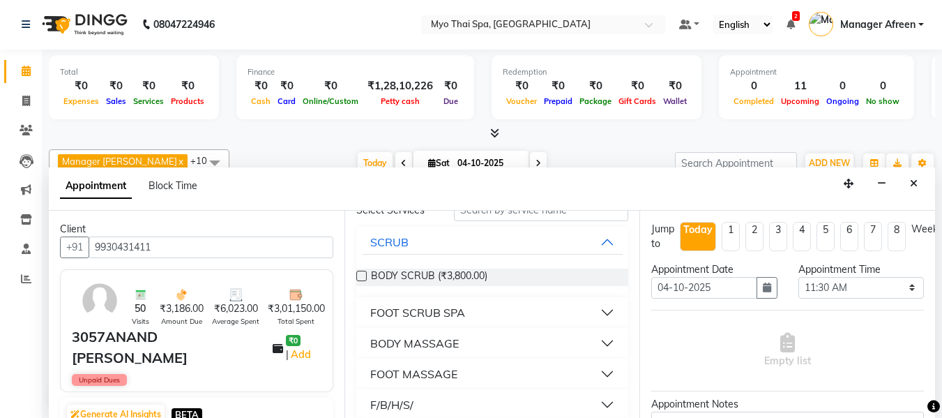
click at [440, 347] on div "BODY MASSAGE" at bounding box center [414, 343] width 89 height 17
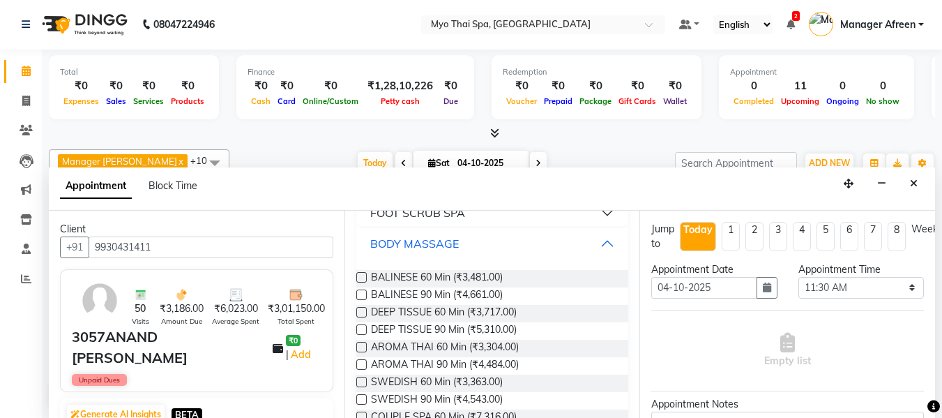
scroll to position [209, 0]
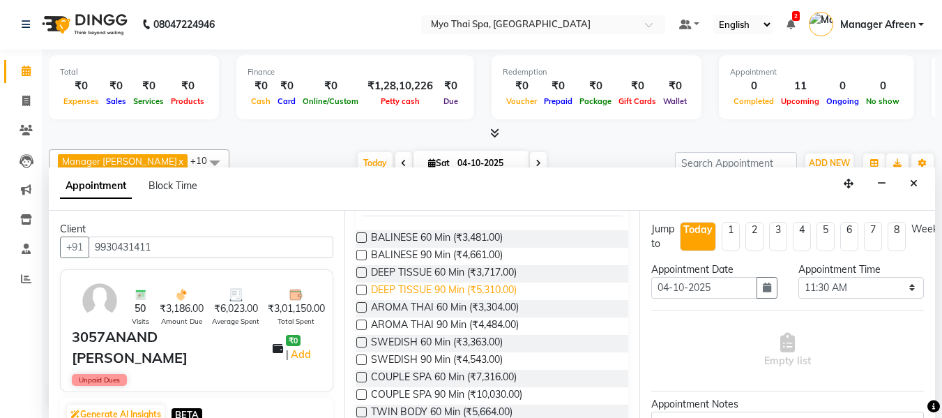
click at [437, 294] on span "DEEP TISSUE 90 Min (₹5,310.00)" at bounding box center [444, 290] width 146 height 17
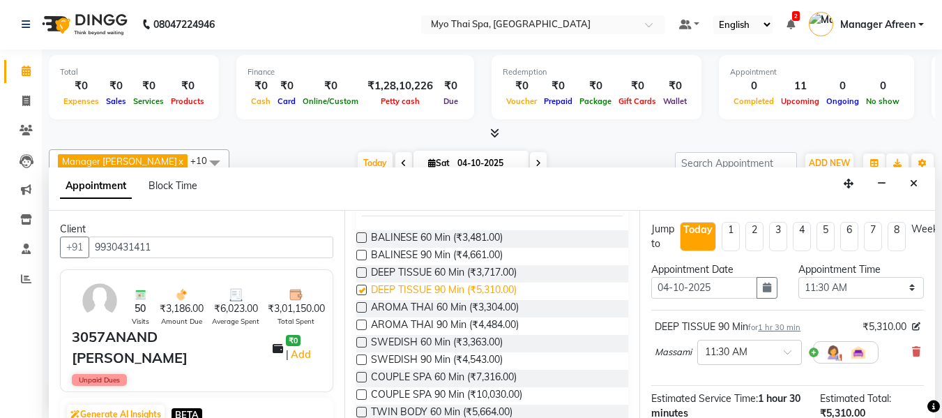
checkbox input "false"
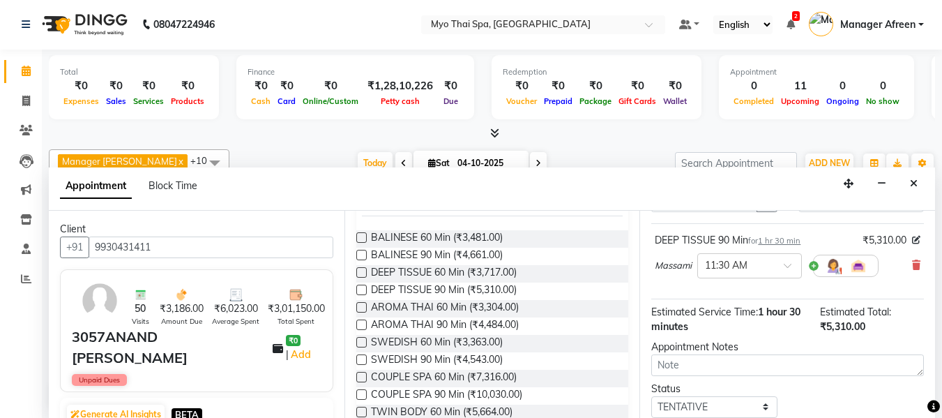
scroll to position [185, 0]
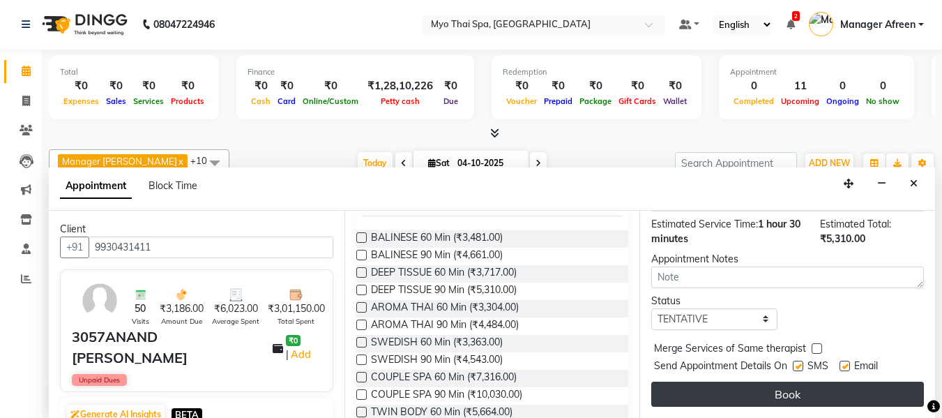
click at [695, 382] on button "Book" at bounding box center [787, 394] width 273 height 25
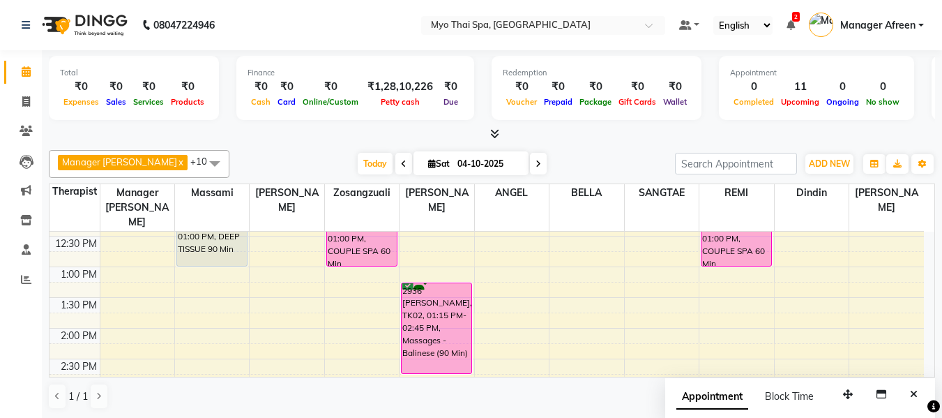
scroll to position [263, 0]
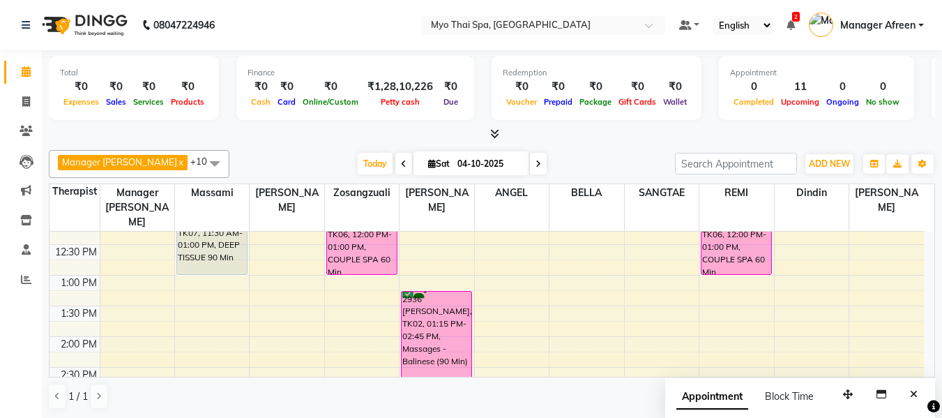
click at [536, 163] on icon at bounding box center [539, 164] width 6 height 8
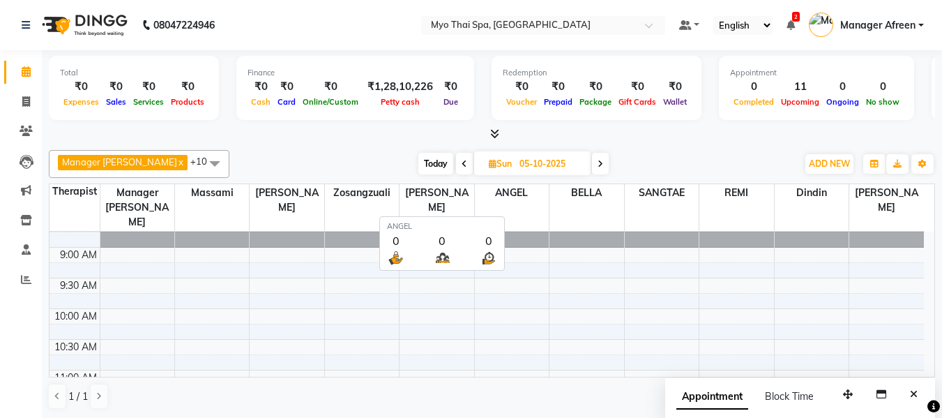
scroll to position [1, 0]
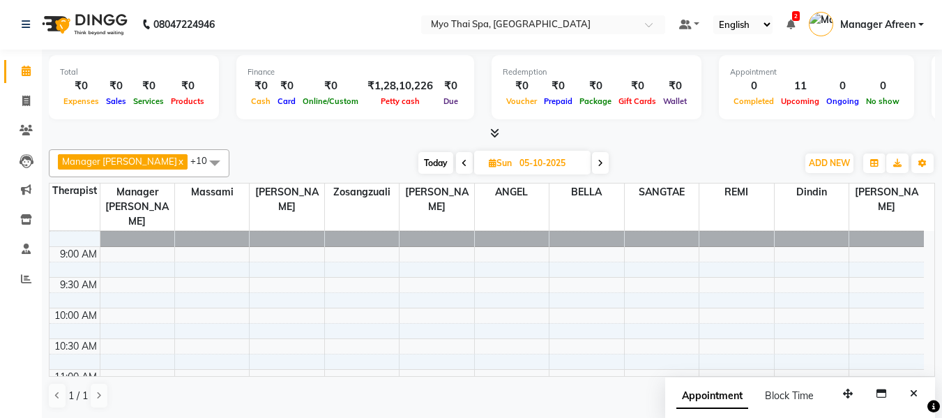
click at [424, 160] on span "Today" at bounding box center [436, 163] width 35 height 22
type input "04-10-2025"
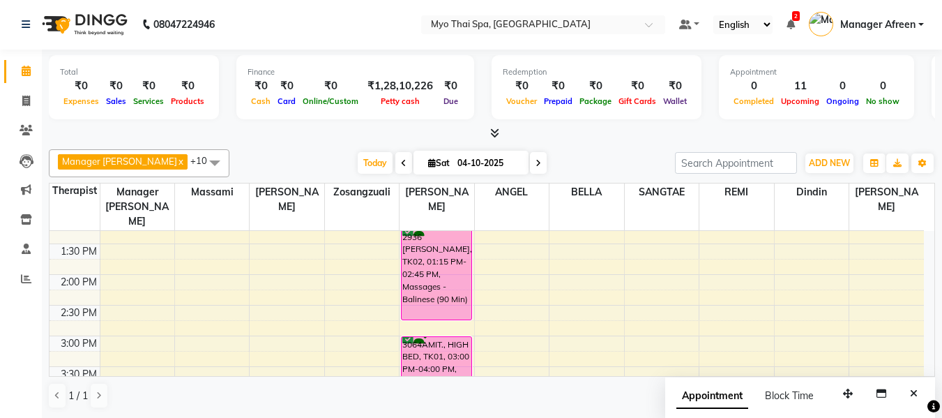
scroll to position [255, 0]
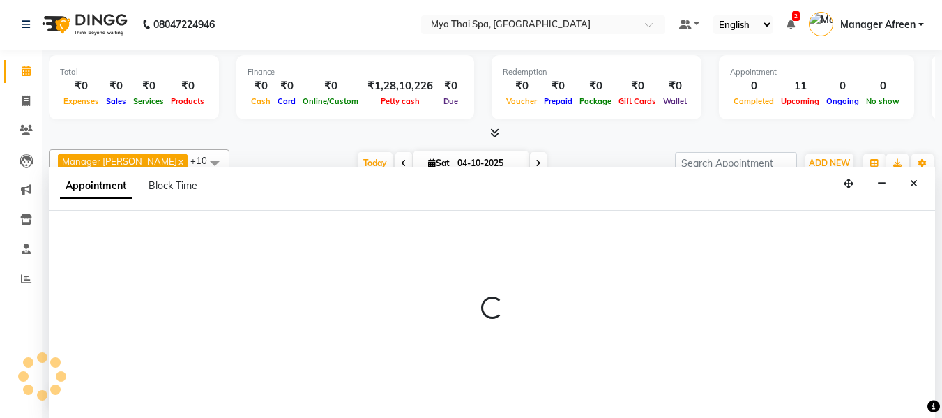
select select "75781"
select select "810"
select select "tentative"
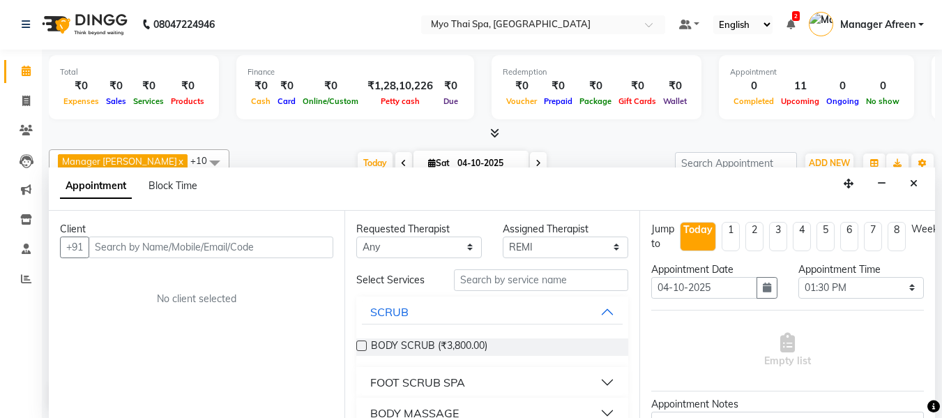
click at [188, 243] on input "text" at bounding box center [211, 247] width 245 height 22
type input "h"
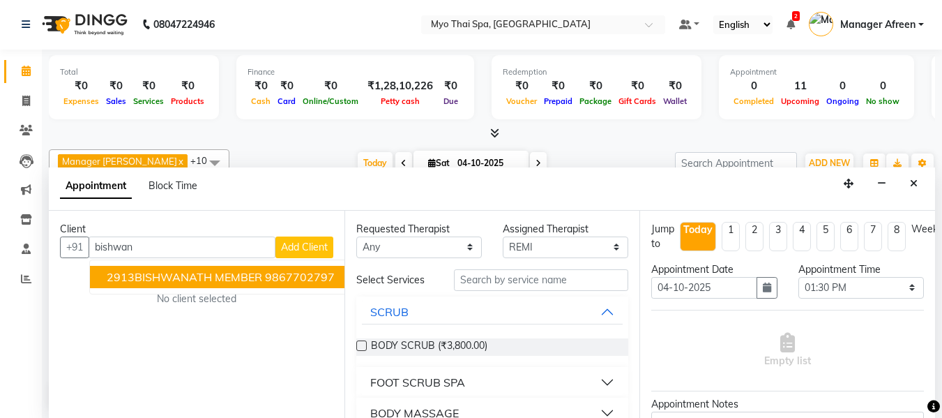
click at [203, 280] on span "2913BISHWANATH MEMBER" at bounding box center [185, 277] width 156 height 14
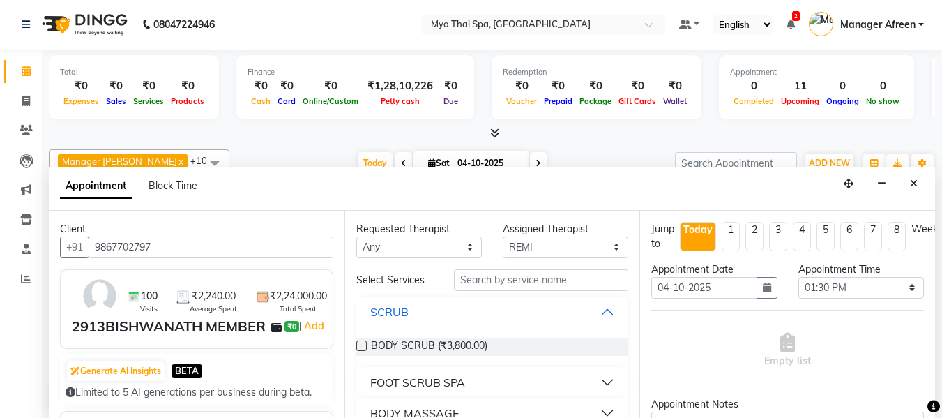
type input "9867702797"
click at [406, 250] on select "Any ANGEL BELLA Dindin Jane JENNY Kristina LORITA Manager Afreen Manager Churmu…" at bounding box center [419, 247] width 126 height 22
select select "75781"
click at [356, 236] on select "Any ANGEL BELLA Dindin Jane JENNY Kristina LORITA Manager Afreen Manager Churmu…" at bounding box center [419, 247] width 126 height 22
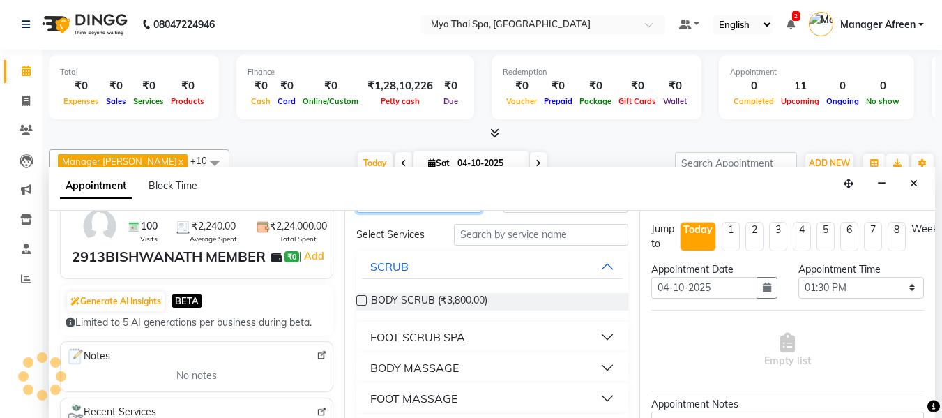
scroll to position [70, 0]
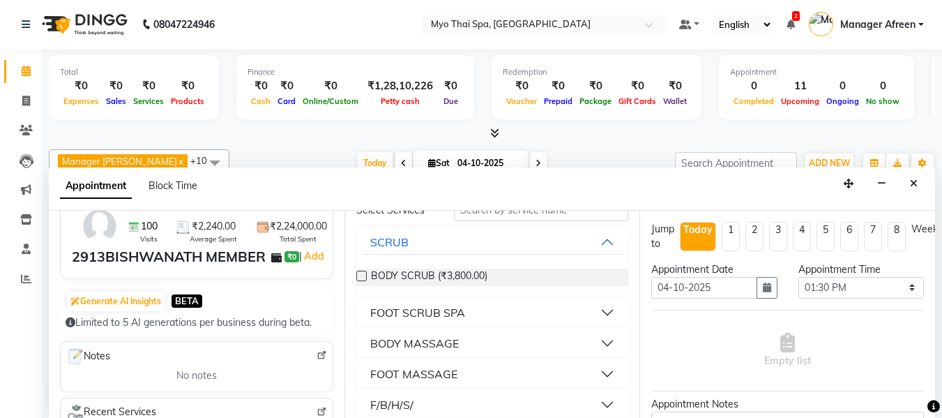
click at [428, 347] on div "BODY MASSAGE" at bounding box center [414, 343] width 89 height 17
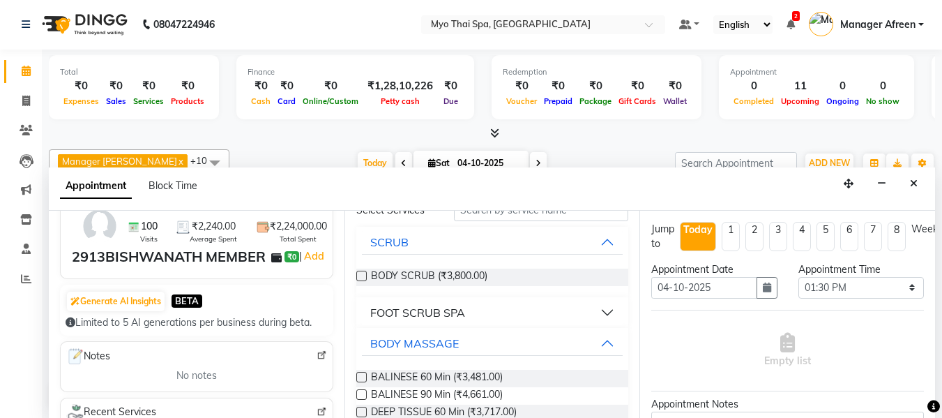
click at [365, 375] on label at bounding box center [361, 377] width 10 height 10
click at [365, 375] on input "checkbox" at bounding box center [360, 378] width 9 height 9
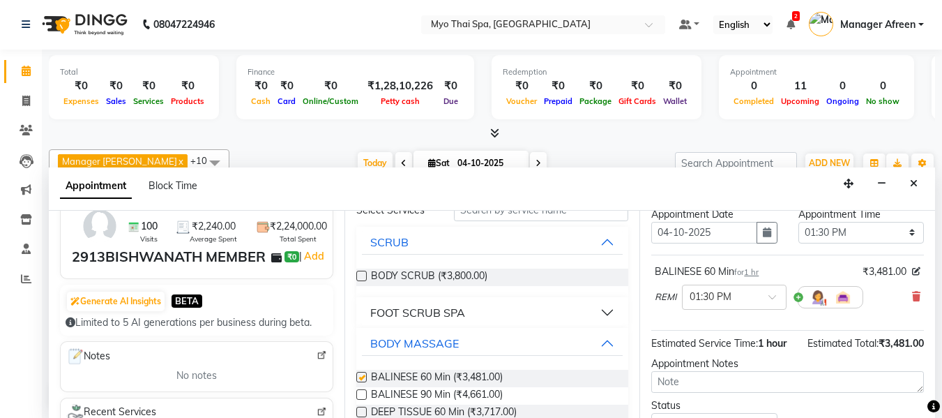
checkbox input "false"
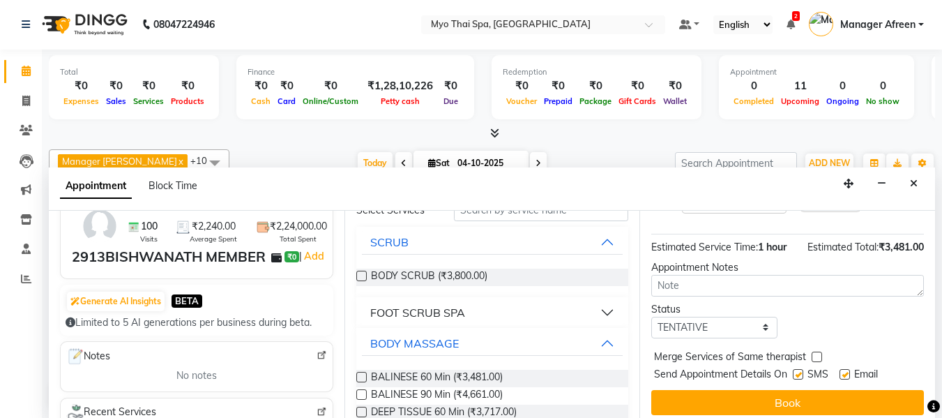
scroll to position [170, 0]
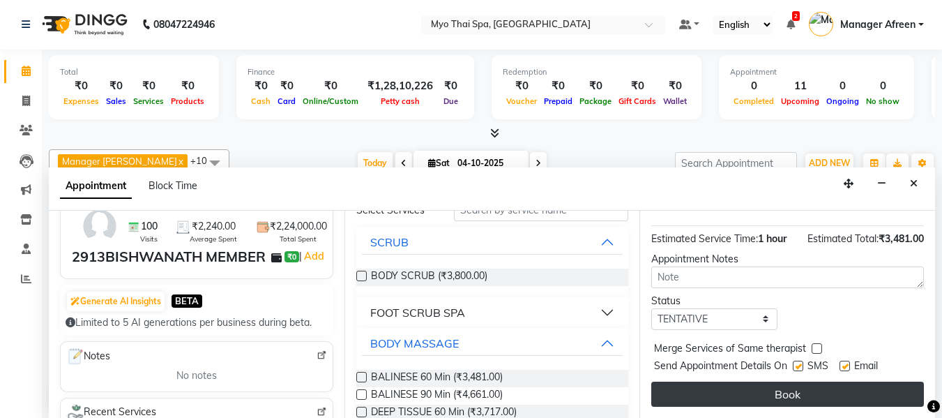
click at [674, 382] on button "Book" at bounding box center [787, 394] width 273 height 25
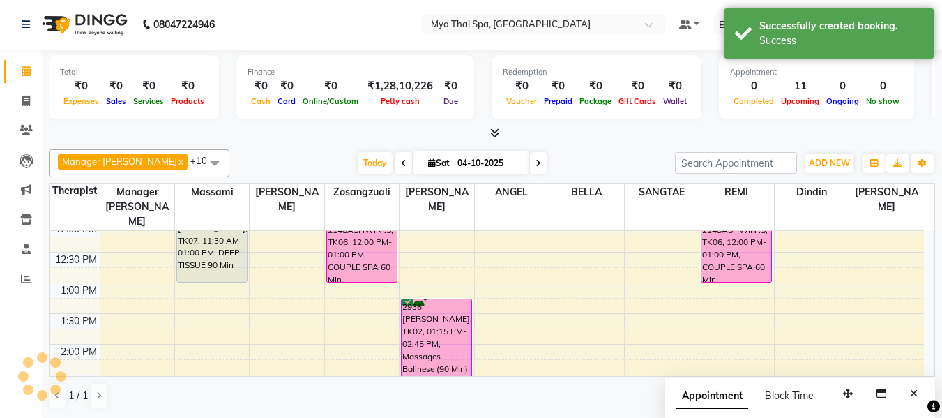
scroll to position [0, 0]
